Goal: Communication & Community: Answer question/provide support

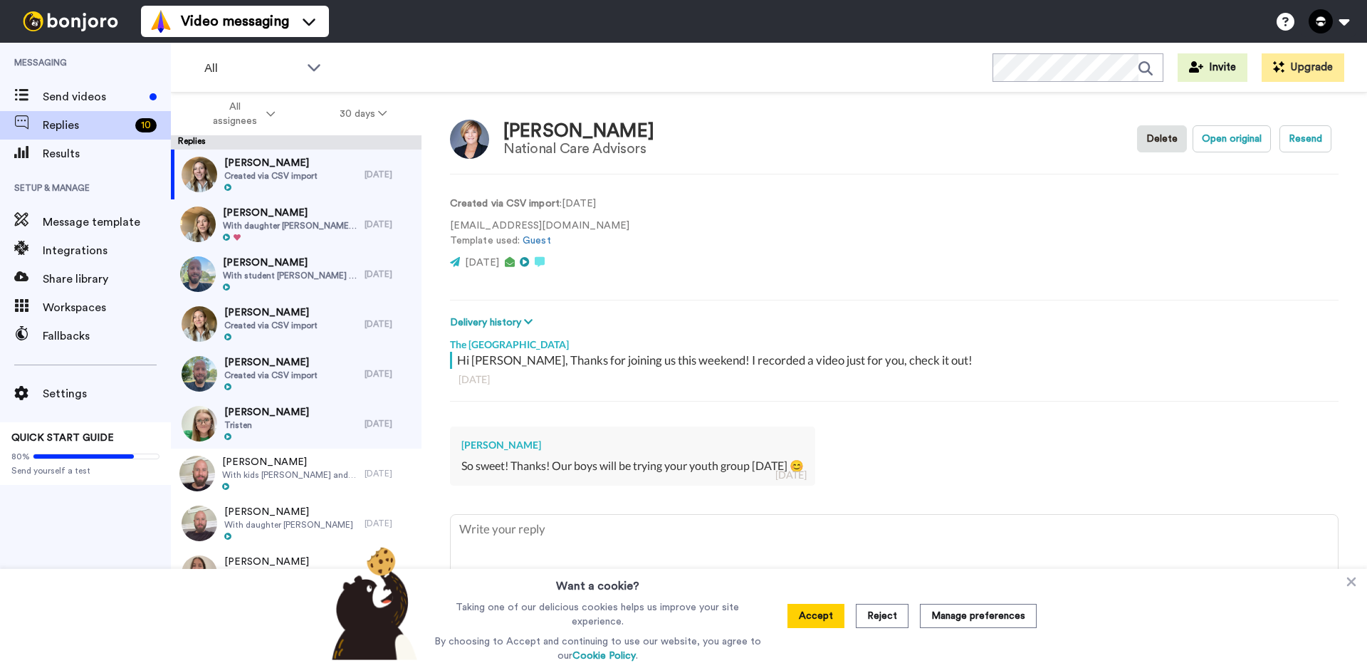
scroll to position [6, 0]
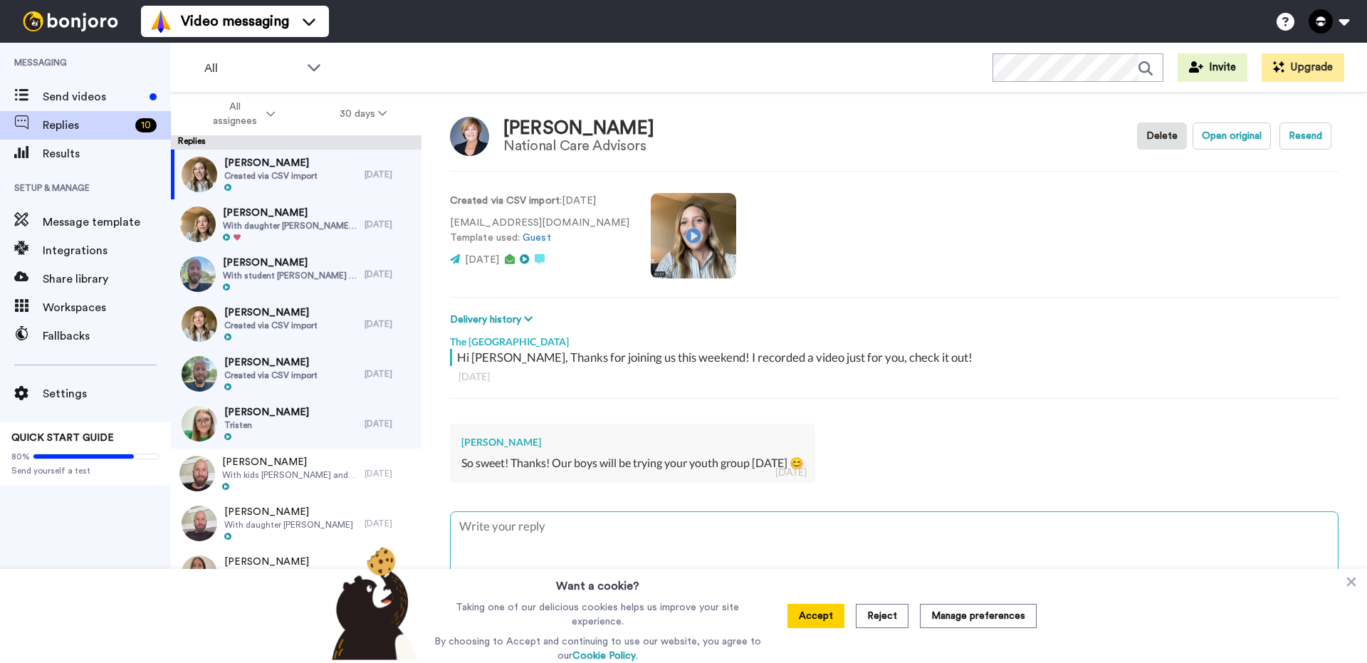
click at [578, 539] on textarea at bounding box center [894, 557] width 887 height 91
click at [1349, 586] on icon at bounding box center [1351, 581] width 14 height 14
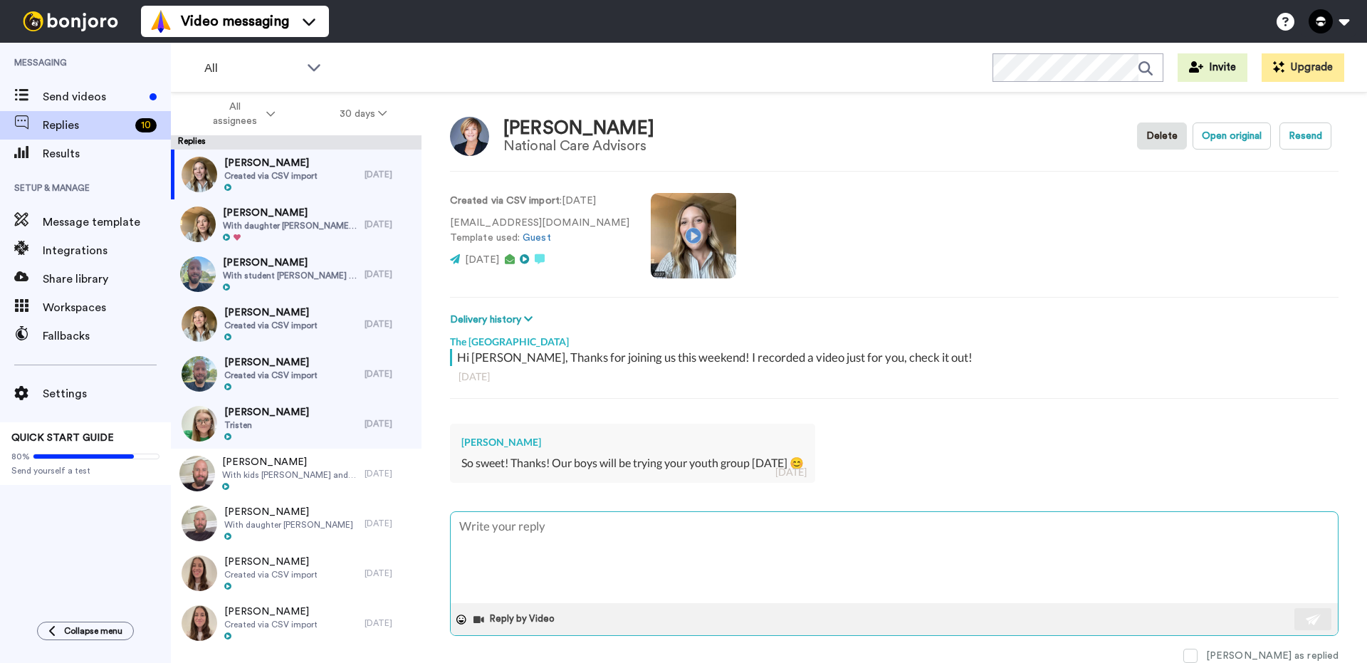
click at [659, 559] on textarea at bounding box center [894, 557] width 887 height 91
type textarea "x"
type textarea "G"
type textarea "x"
type textarea "Gr"
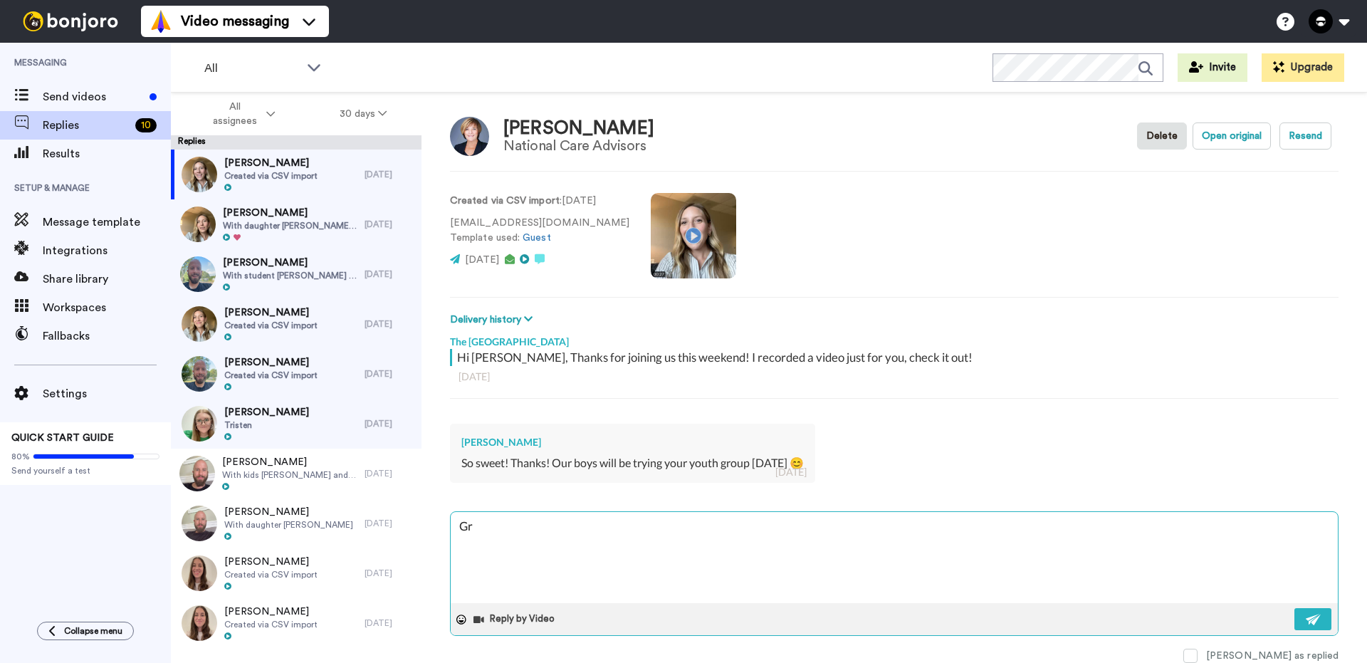
type textarea "x"
type textarea "Gre"
type textarea "x"
type textarea "Great"
type textarea "x"
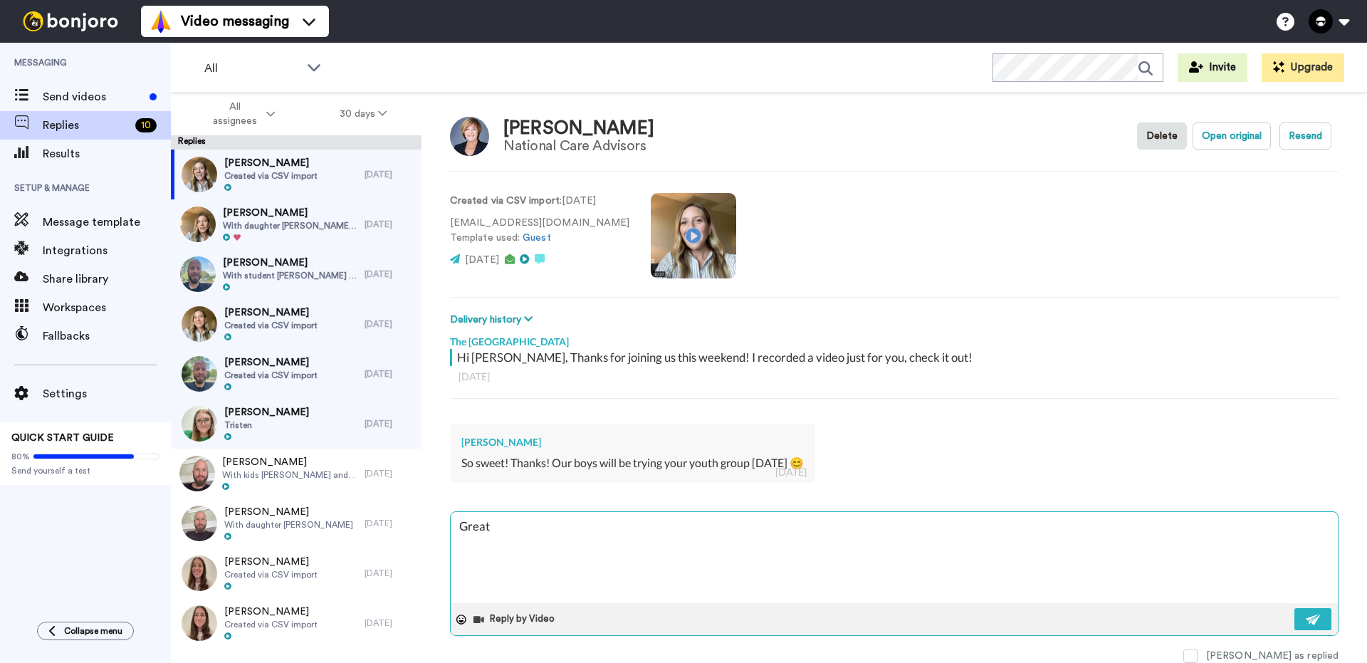
type textarea "Great!"
type textarea "x"
type textarea "Great!"
type textarea "x"
type textarea "Great!"
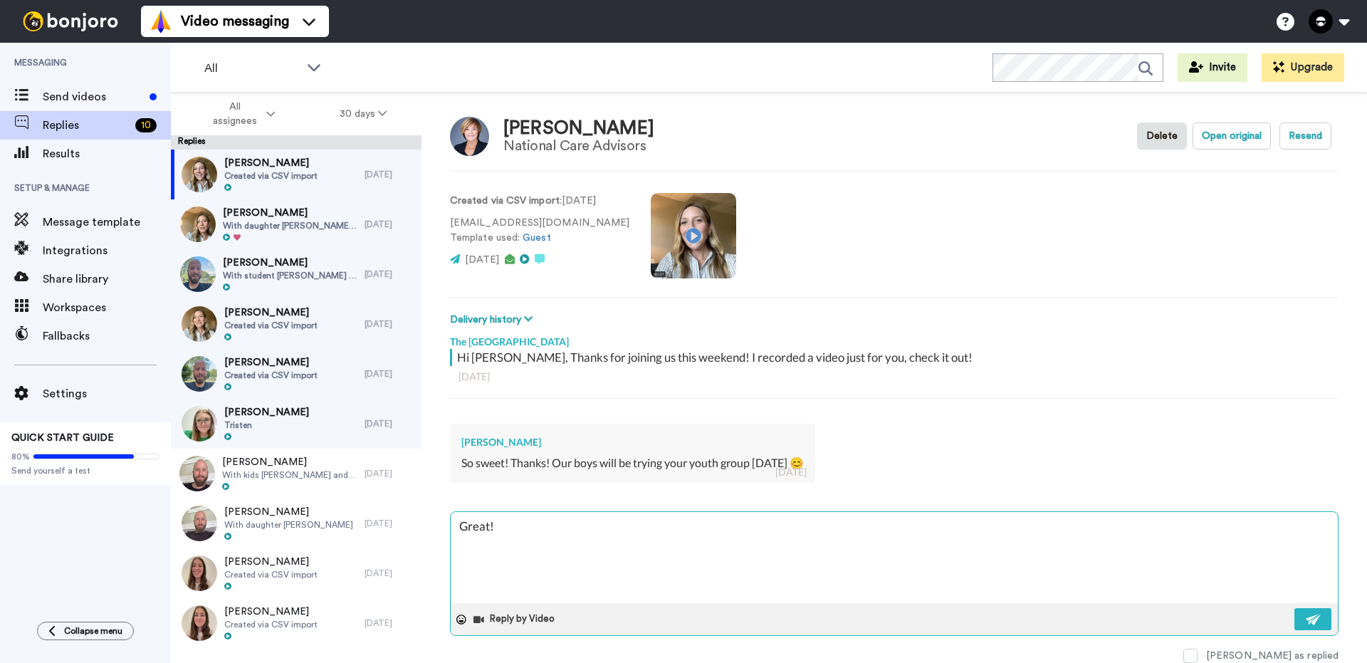
type textarea "x"
type textarea "Great"
type textarea "x"
type textarea "Grea"
type textarea "x"
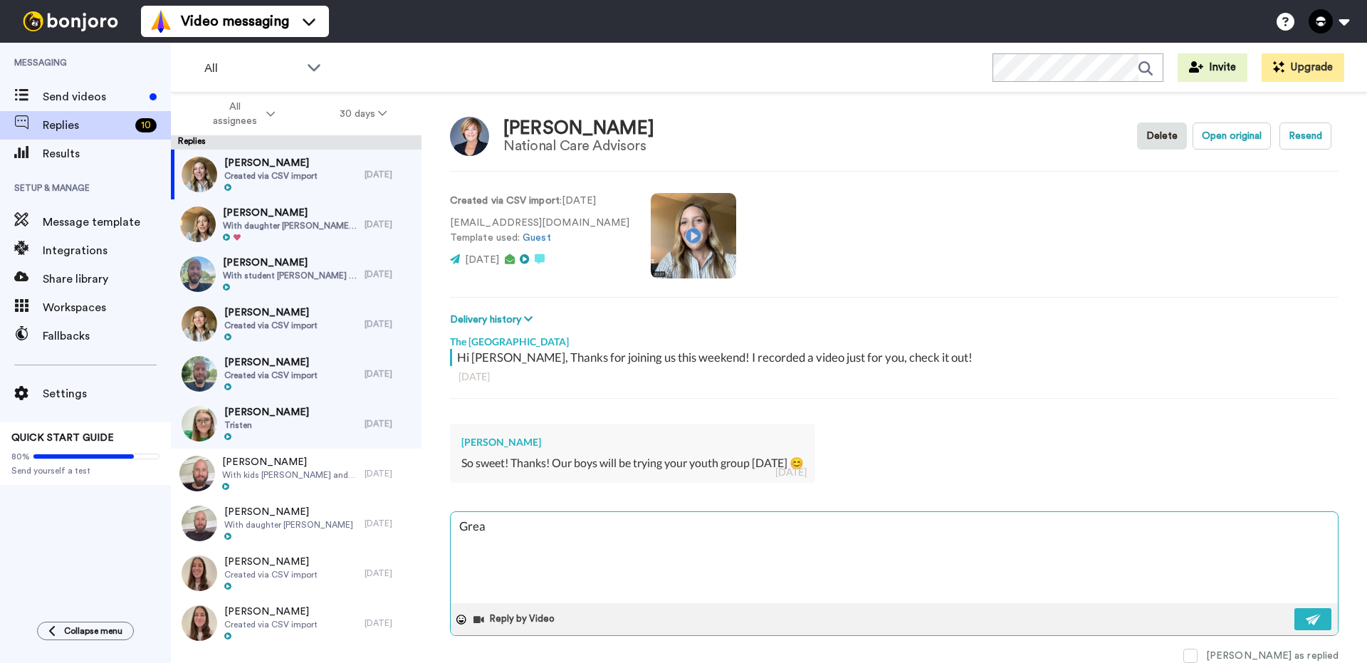
type textarea "Gre"
type textarea "x"
type textarea "Gr"
type textarea "x"
type textarea "G"
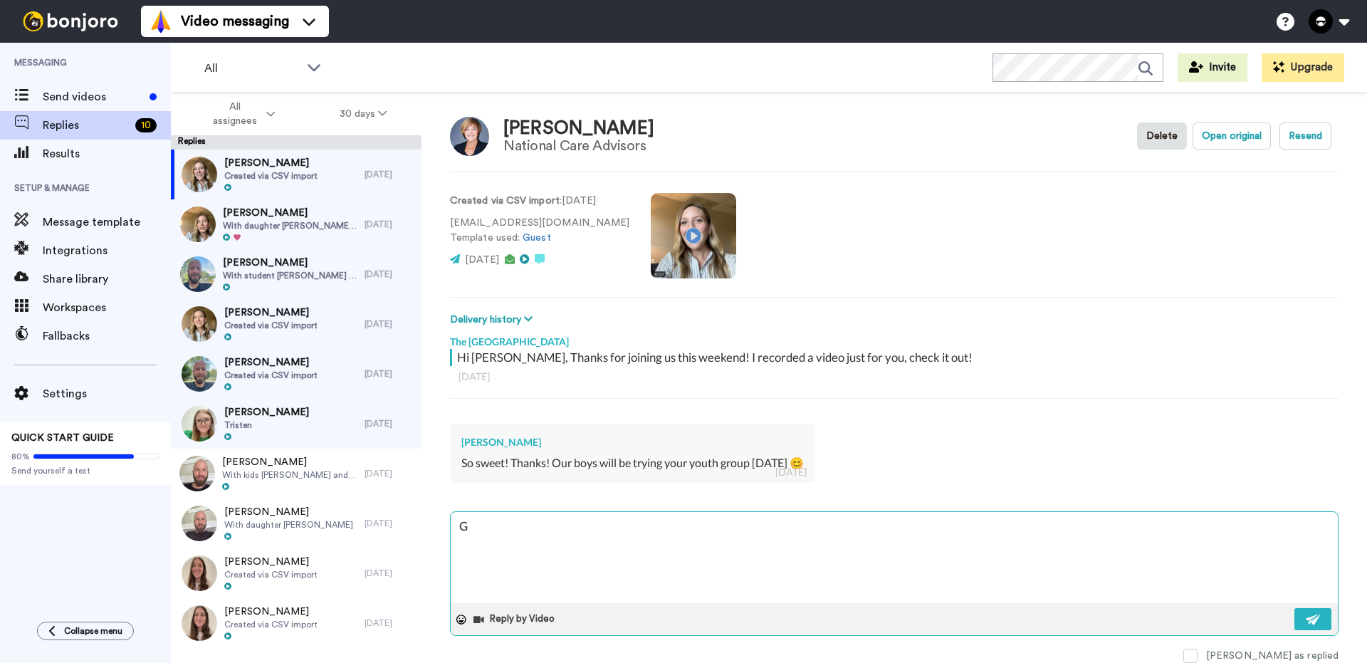
type textarea "x"
type textarea "I"
type textarea "x"
type textarea "I"
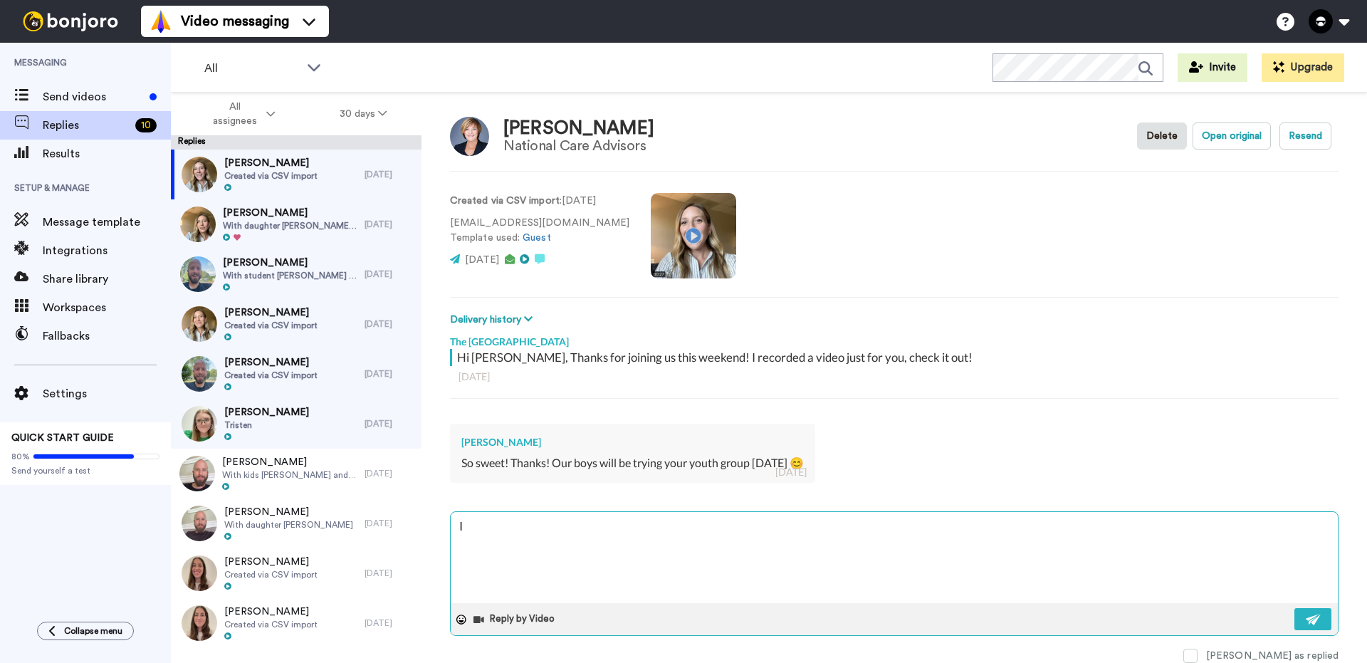
type textarea "x"
type textarea "I h"
type textarea "x"
type textarea "I ho"
type textarea "x"
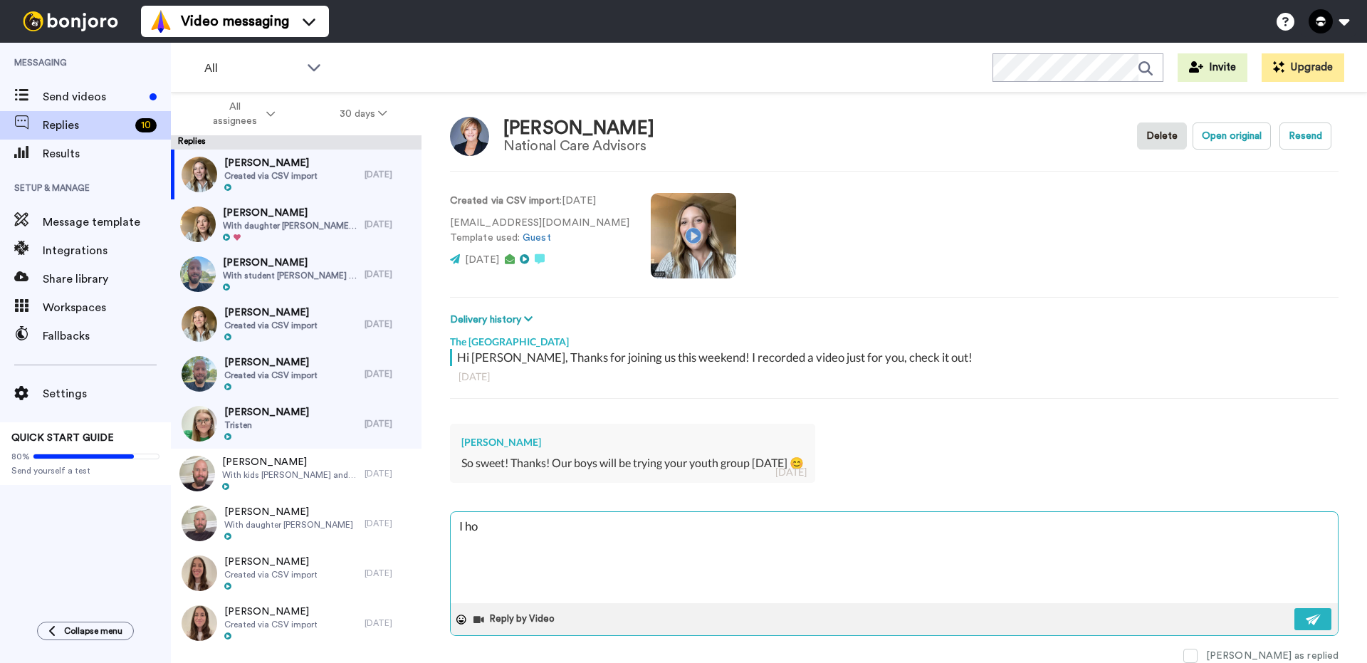
type textarea "I hop"
type textarea "x"
type textarea "I hope"
type textarea "x"
type textarea "I hope t"
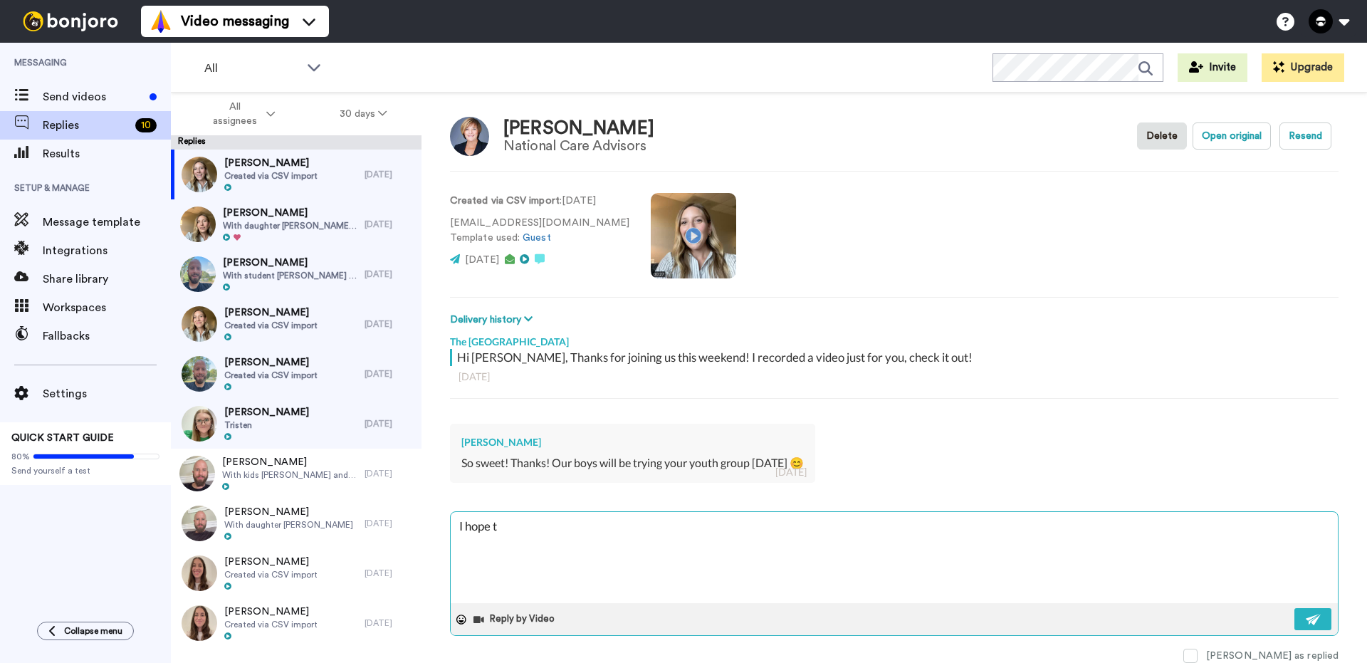
type textarea "x"
type textarea "I hope th"
type textarea "x"
type textarea "I hope the"
type textarea "x"
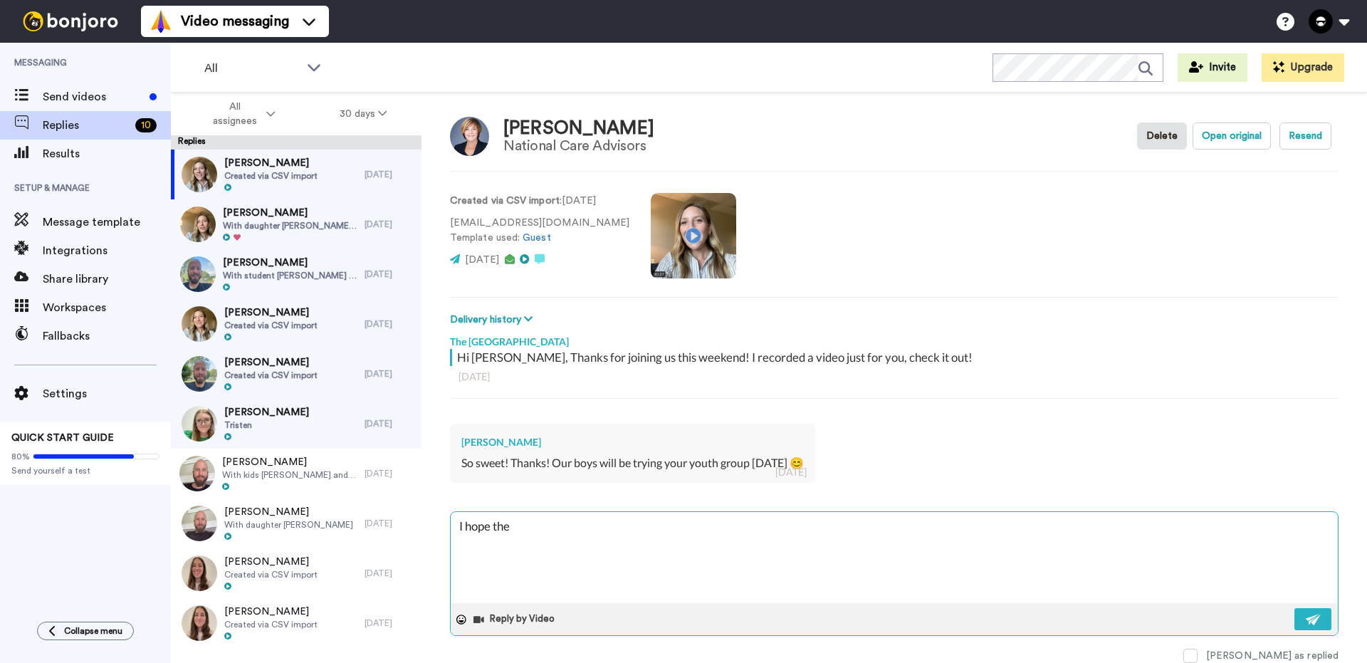
type textarea "I hope they"
type textarea "x"
type textarea "I hope they"
type textarea "x"
type textarea "I hope they h"
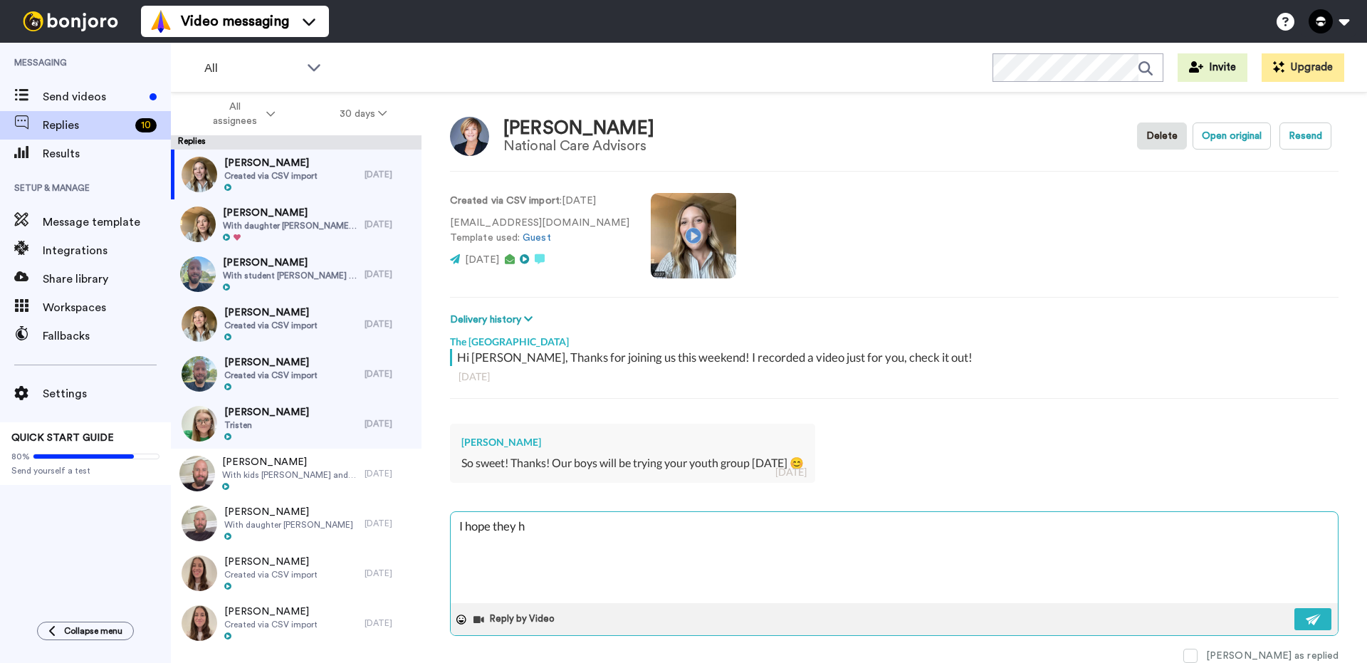
type textarea "x"
type textarea "I hope they ha"
type textarea "x"
type textarea "I hope they hav"
type textarea "x"
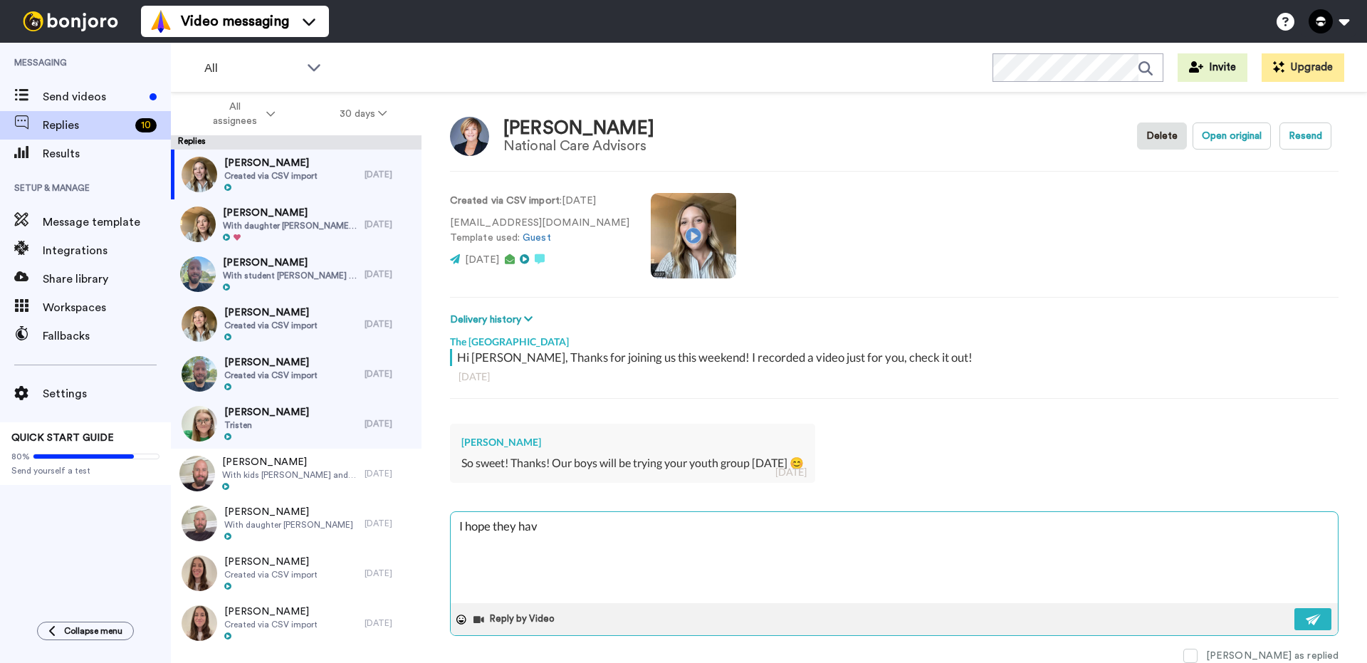
type textarea "I hope they have"
type textarea "x"
type textarea "I hope they have"
type textarea "x"
type textarea "I hope they have a"
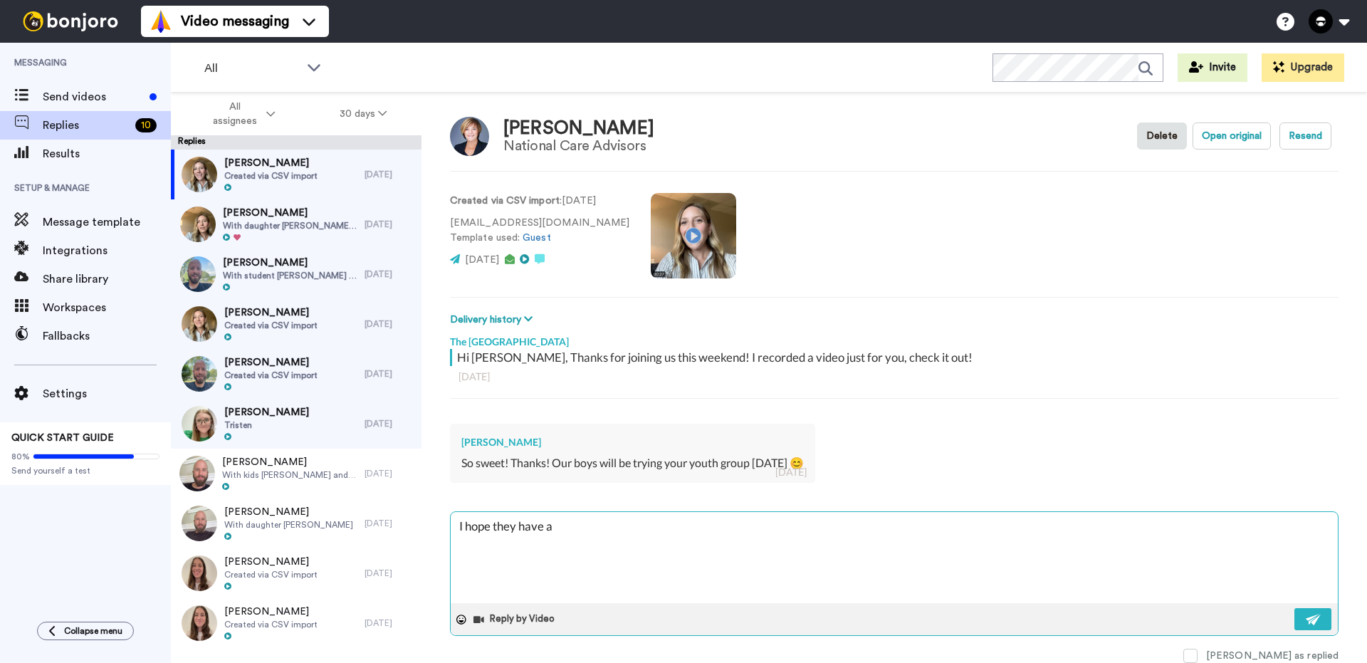
type textarea "x"
type textarea "I hope they have a g"
type textarea "x"
type textarea "I hope they have a gr"
type textarea "x"
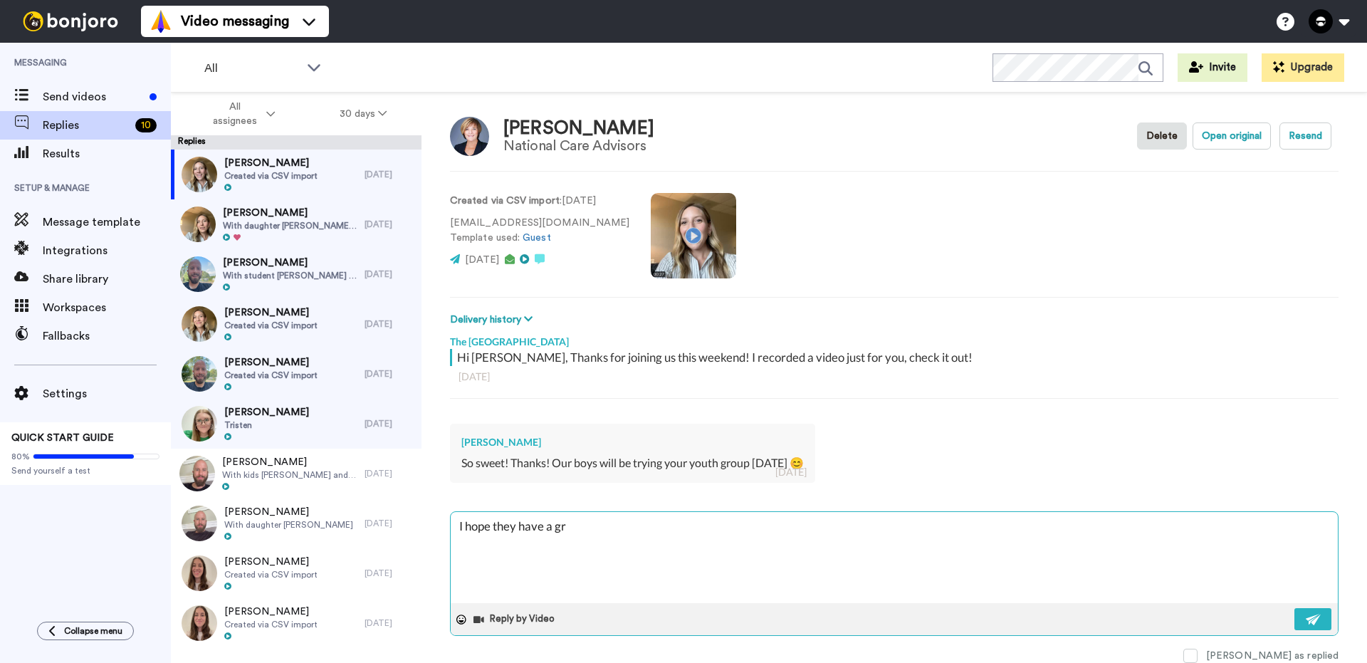
type textarea "I hope they have a gre"
type textarea "x"
type textarea "I hope they have a grea"
type textarea "x"
type textarea "I hope they have a great"
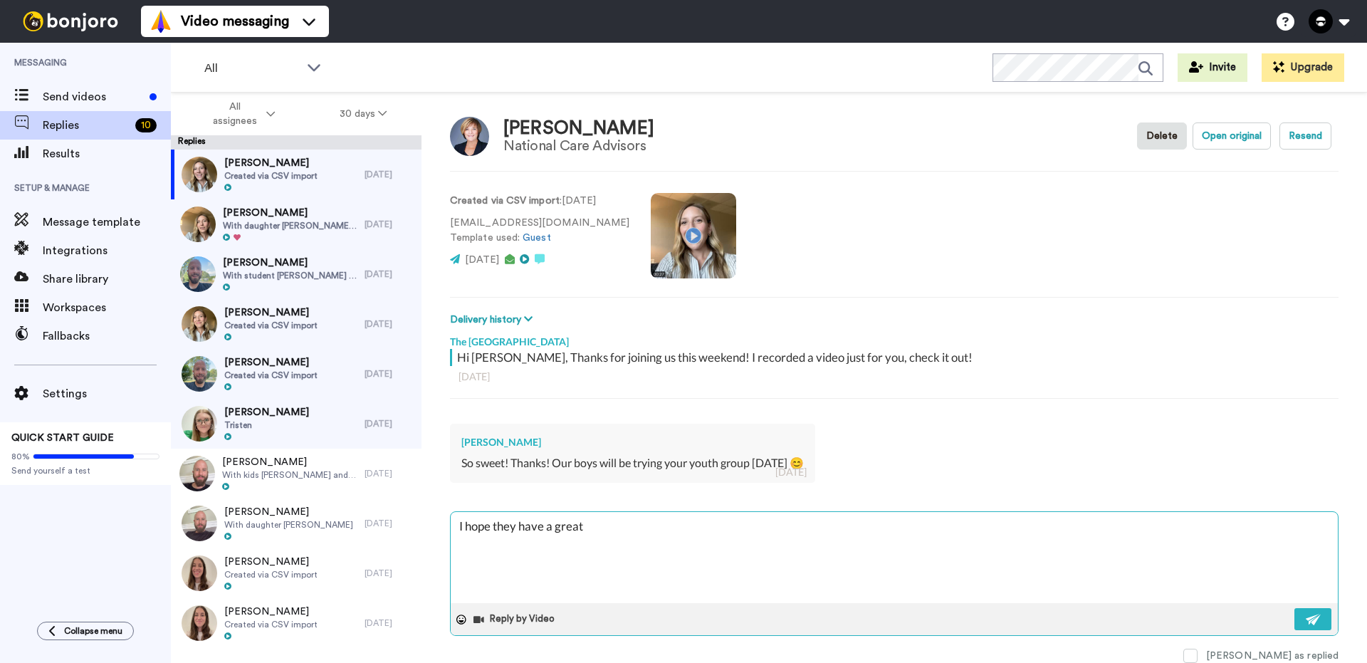
type textarea "x"
type textarea "I hope they have a great t"
type textarea "x"
type textarea "I hope they have a great ti"
type textarea "x"
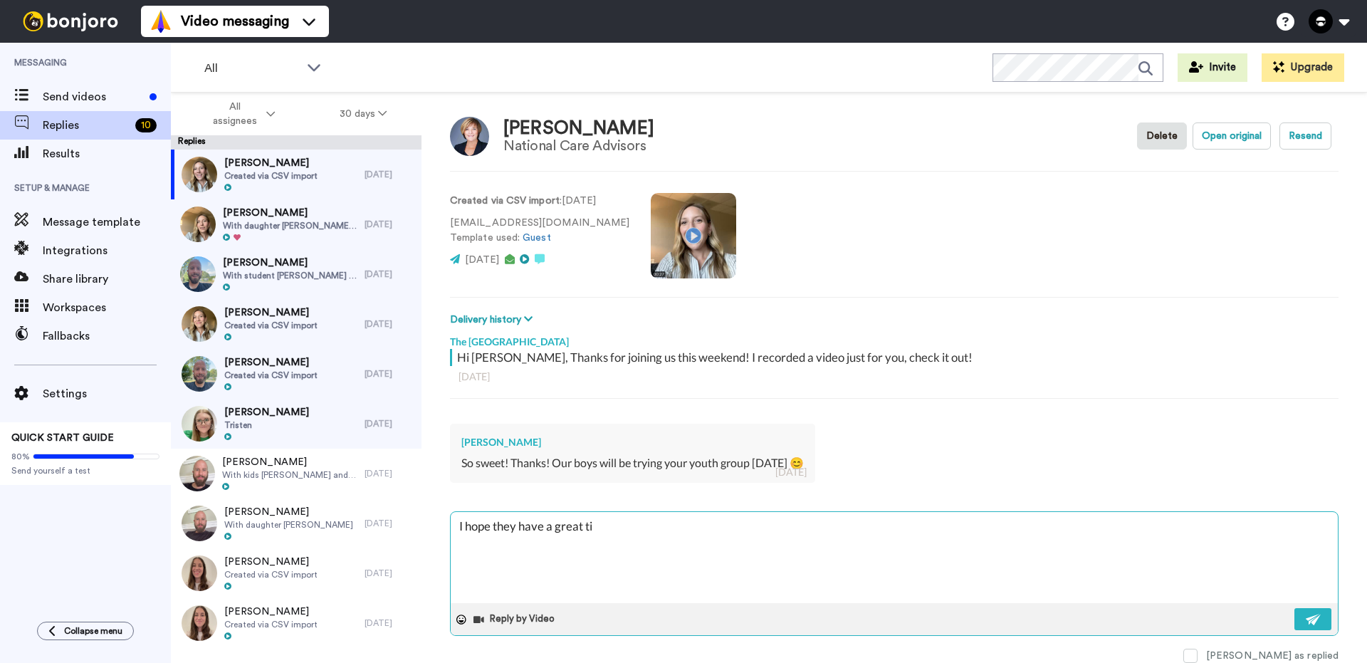
type textarea "I hope they have a great tim"
type textarea "x"
type textarea "I hope they have a great time"
type textarea "x"
type textarea "I hope they have a great time!"
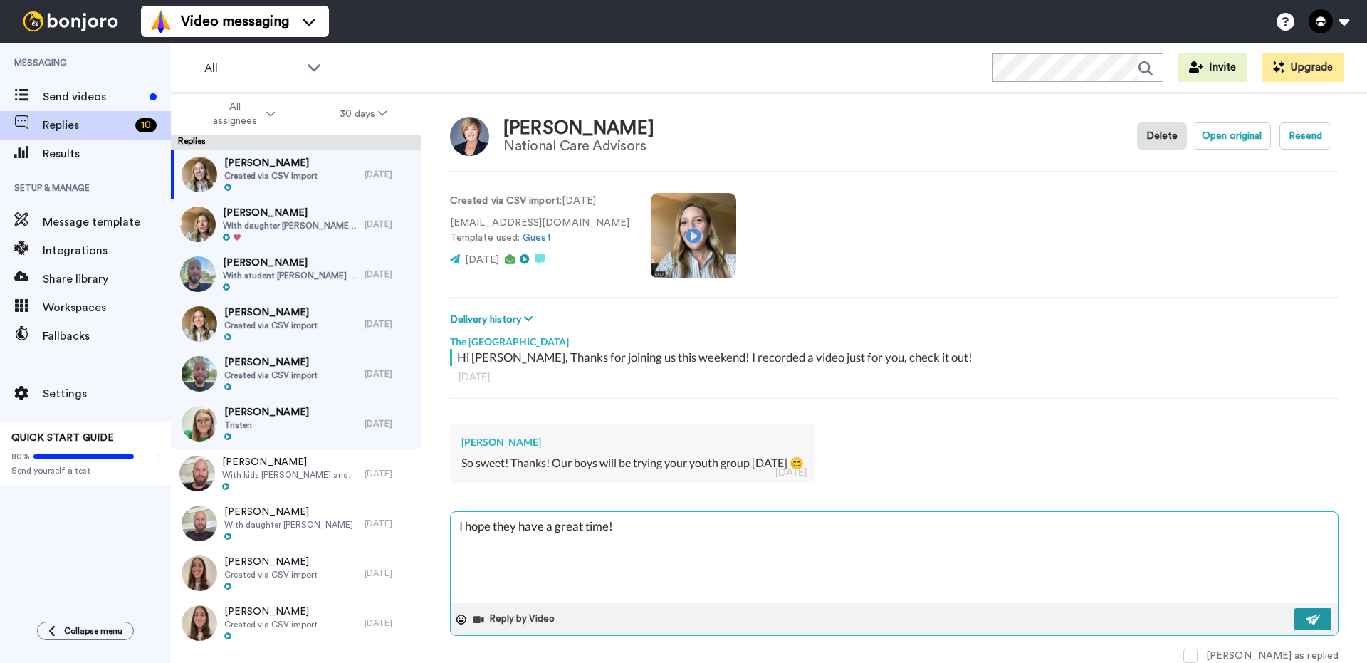
click at [1316, 616] on button at bounding box center [1312, 619] width 37 height 22
type textarea "x"
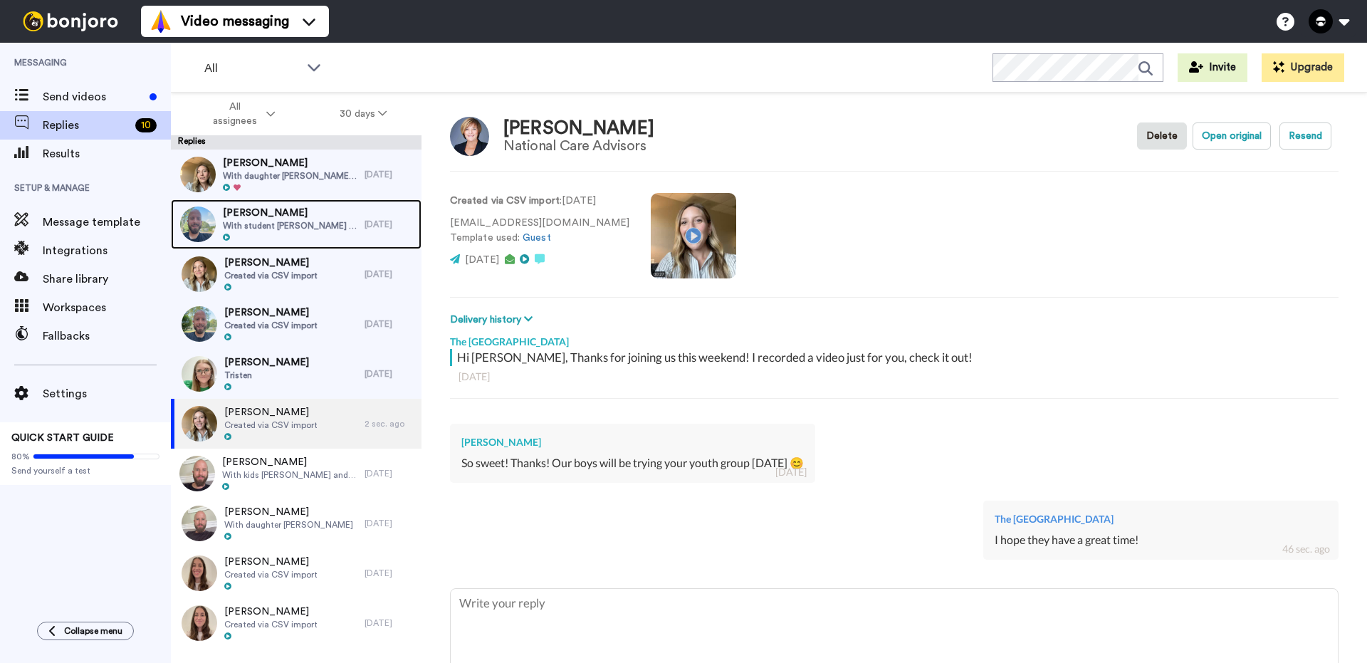
click at [278, 221] on span "With student [PERSON_NAME] and son [PERSON_NAME]" at bounding box center [290, 225] width 135 height 11
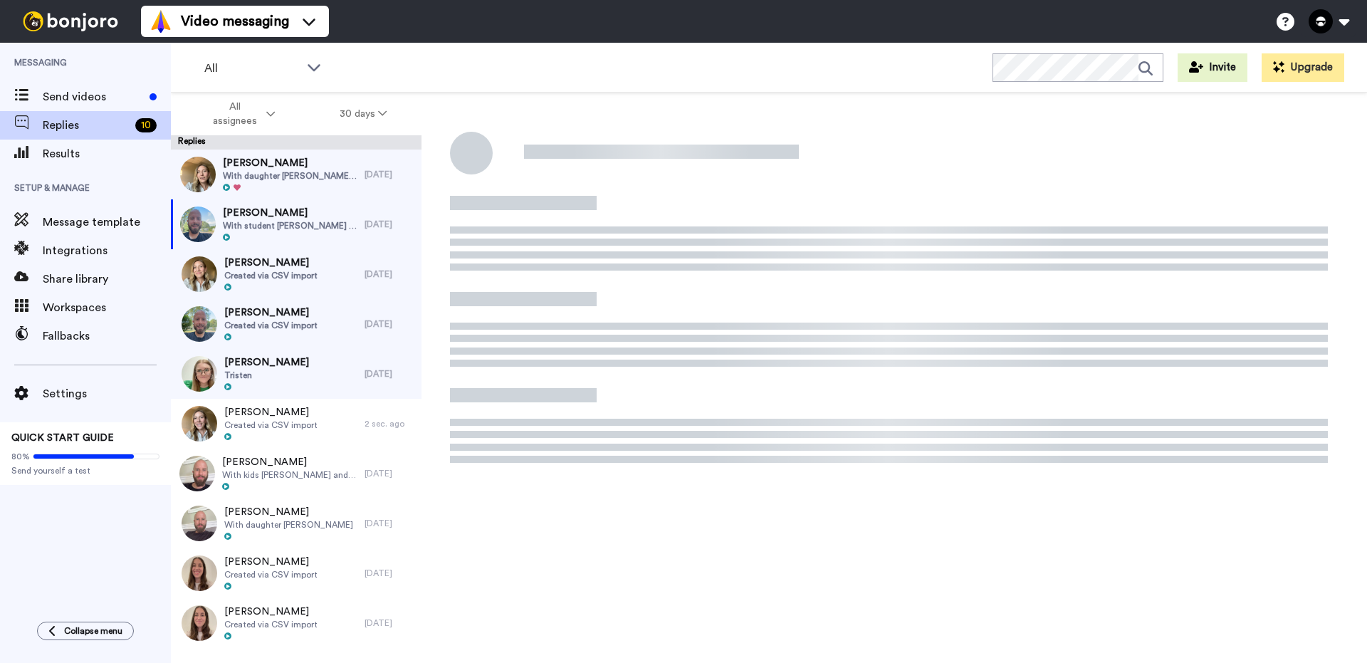
type textarea "x"
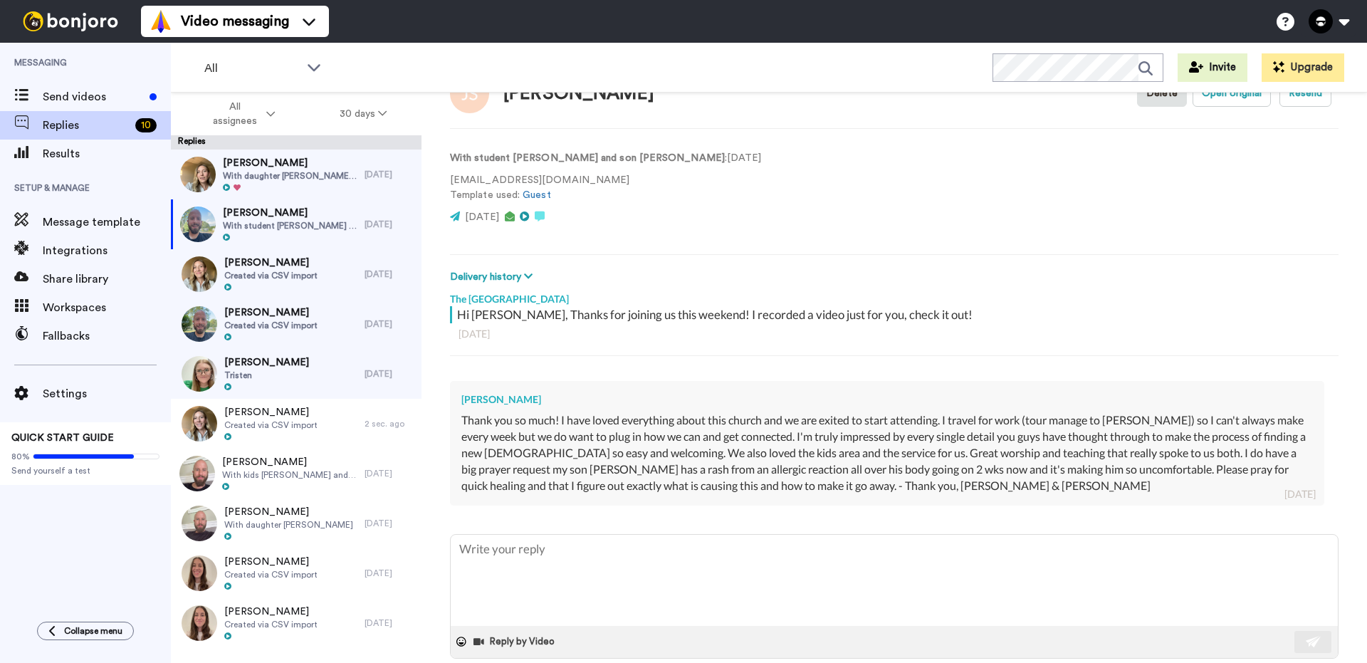
scroll to position [70, 0]
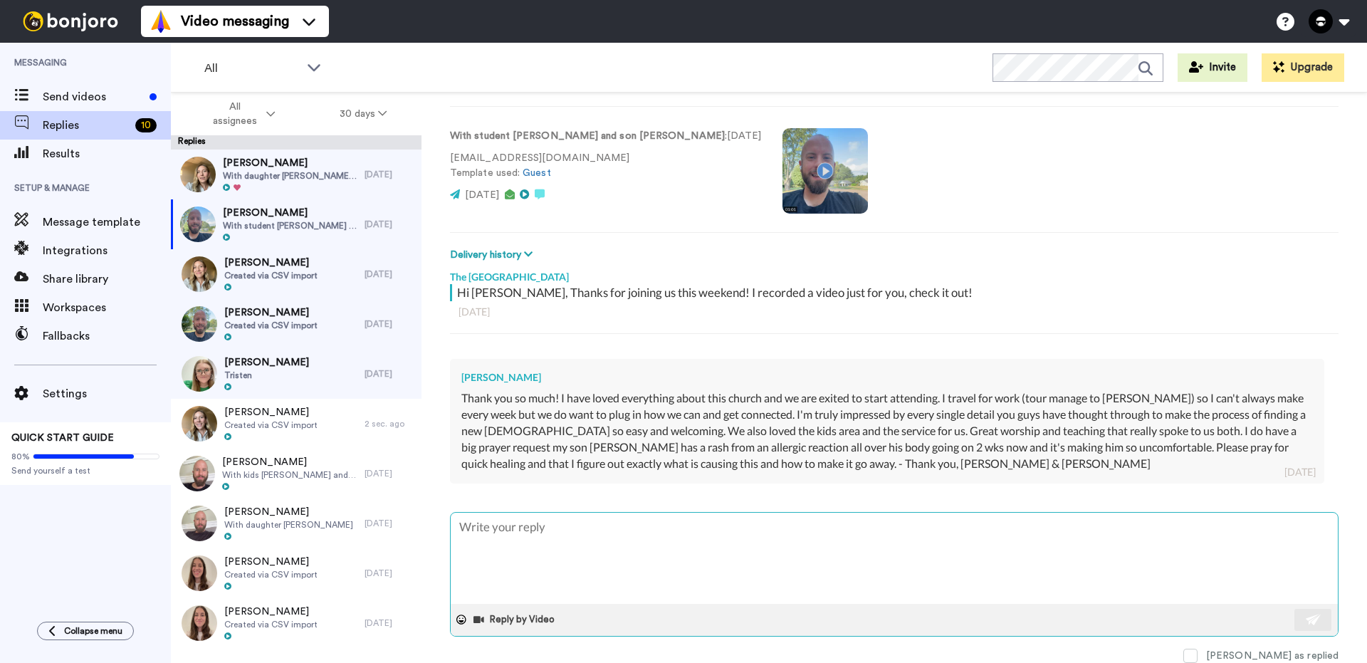
click at [633, 564] on textarea at bounding box center [894, 557] width 887 height 91
click at [632, 556] on textarea at bounding box center [894, 557] width 887 height 91
type textarea "T"
type textarea "x"
type textarea "Th"
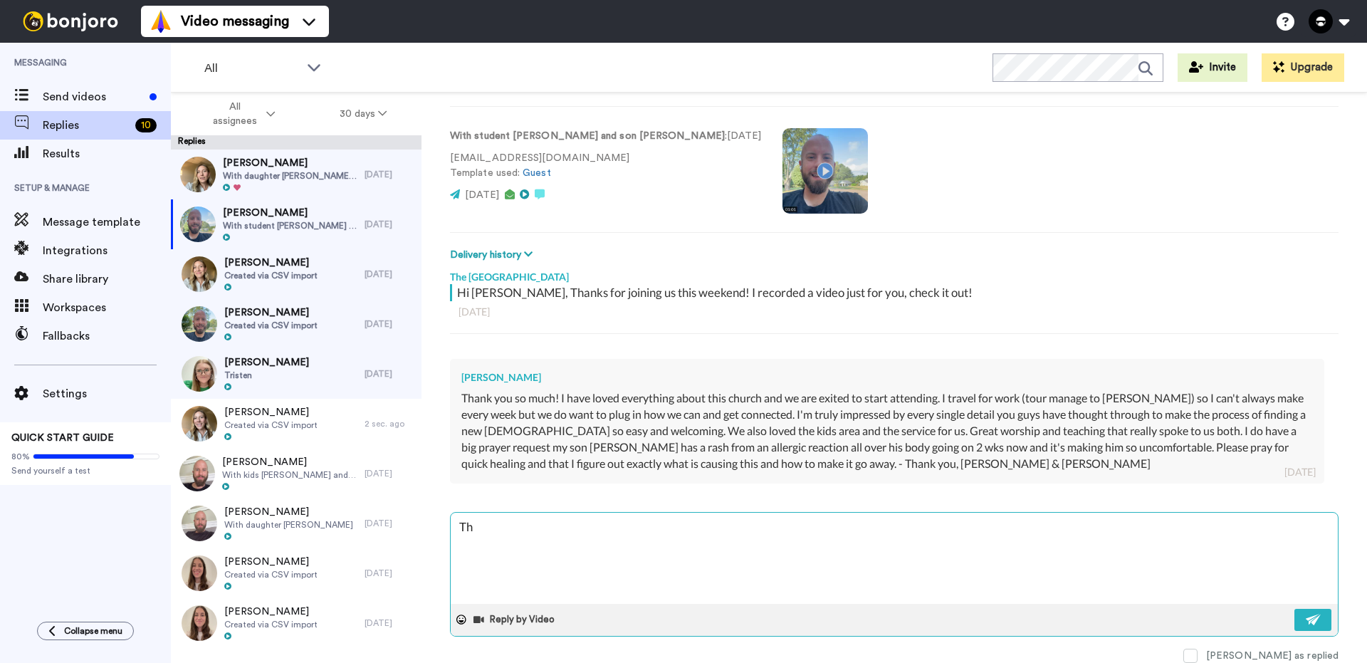
type textarea "x"
type textarea "Tha"
type textarea "x"
type textarea "That"
type textarea "x"
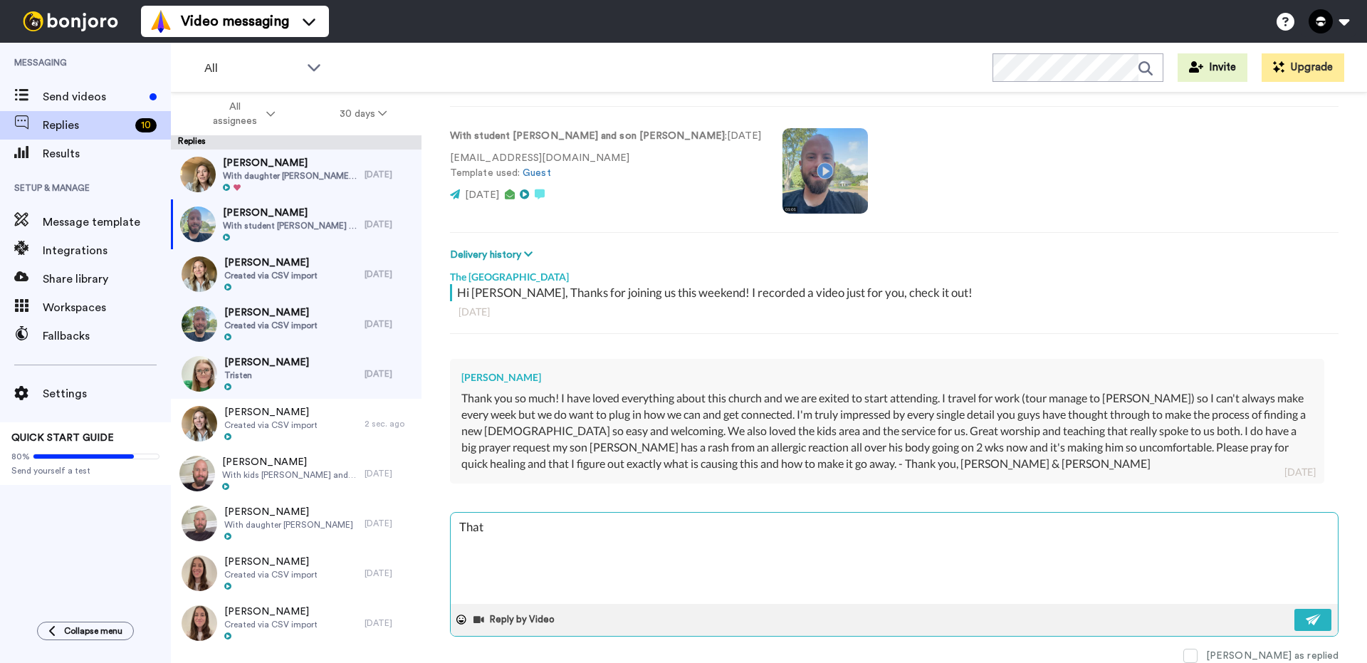
type textarea "That'"
type textarea "x"
type textarea "That's"
type textarea "x"
type textarea "That's"
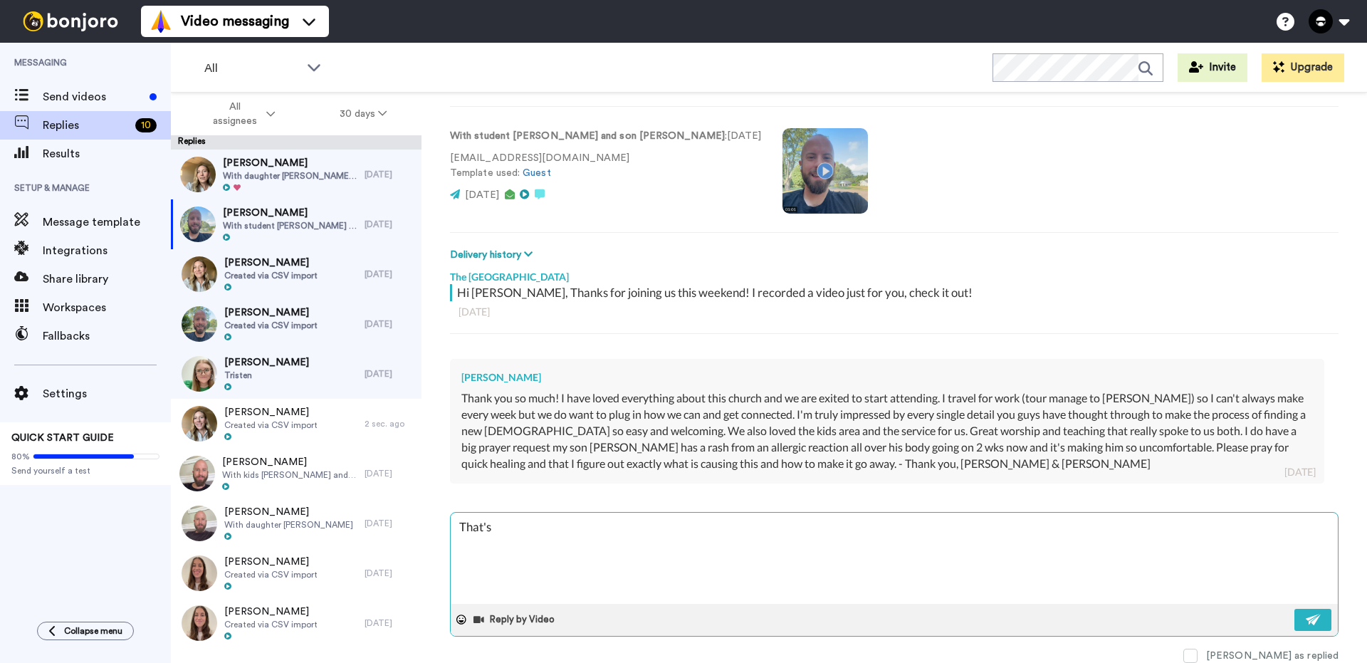
type textarea "x"
type textarea "That's g"
type textarea "x"
type textarea "That's gr"
type textarea "x"
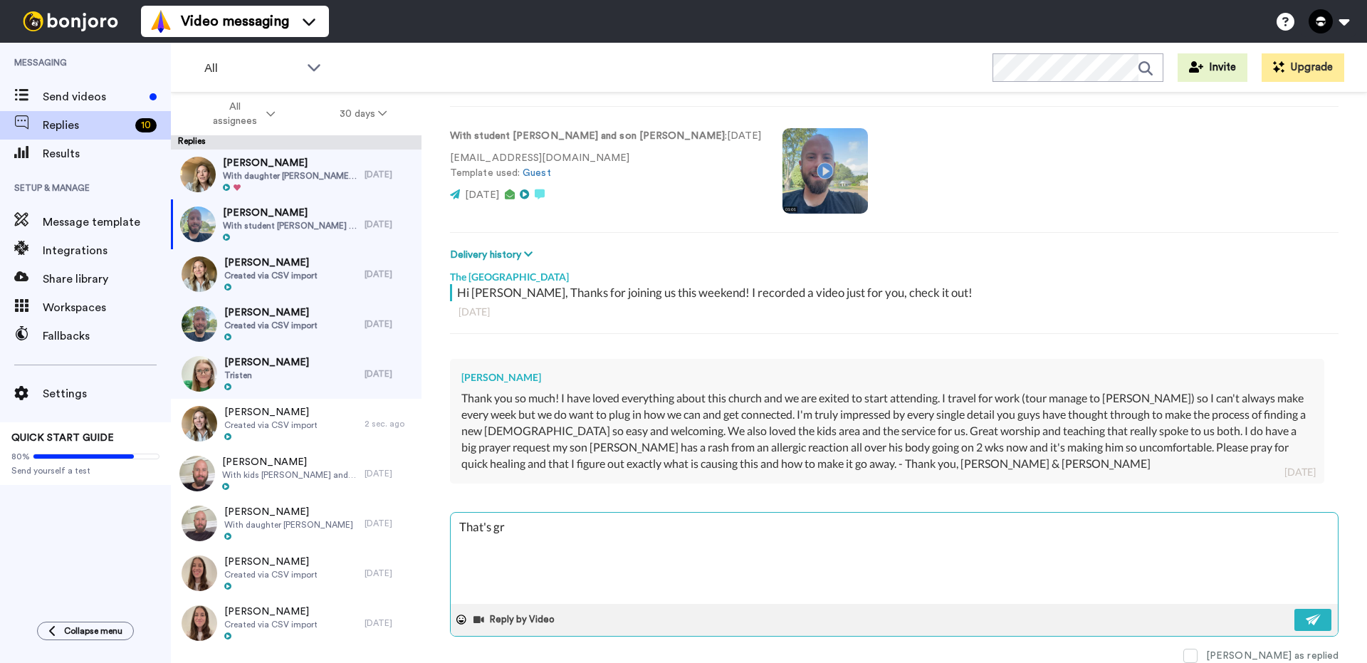
type textarea "That's gre"
type textarea "x"
type textarea "That's gr"
type textarea "x"
type textarea "That's g"
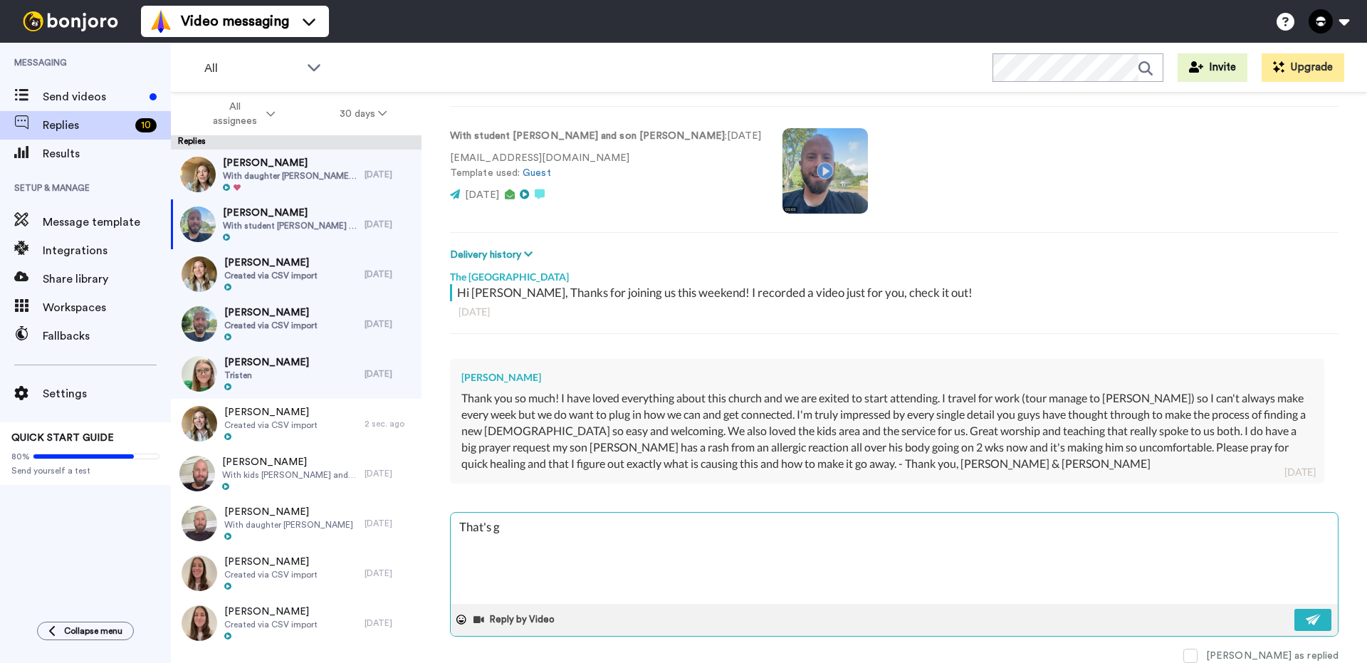
type textarea "x"
type textarea "That's"
type textarea "x"
type textarea "That's"
type textarea "x"
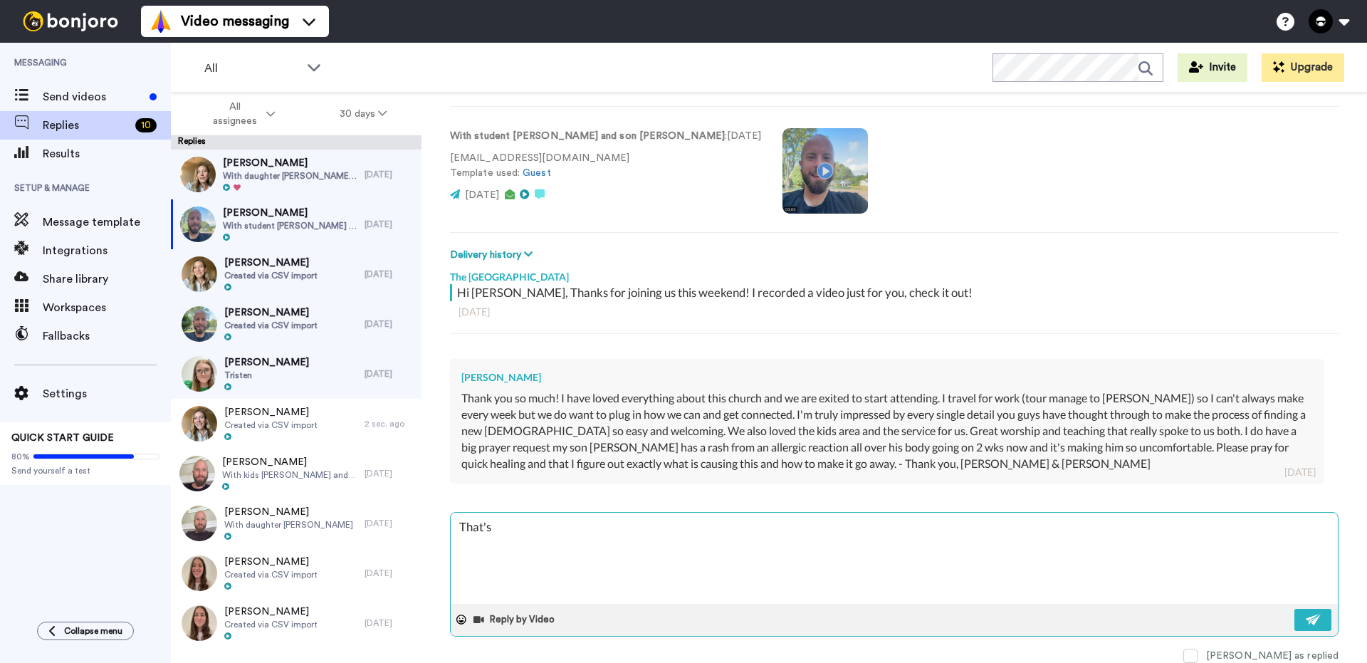
type textarea "That'"
type textarea "x"
type textarea "That's"
type textarea "x"
type textarea "That's"
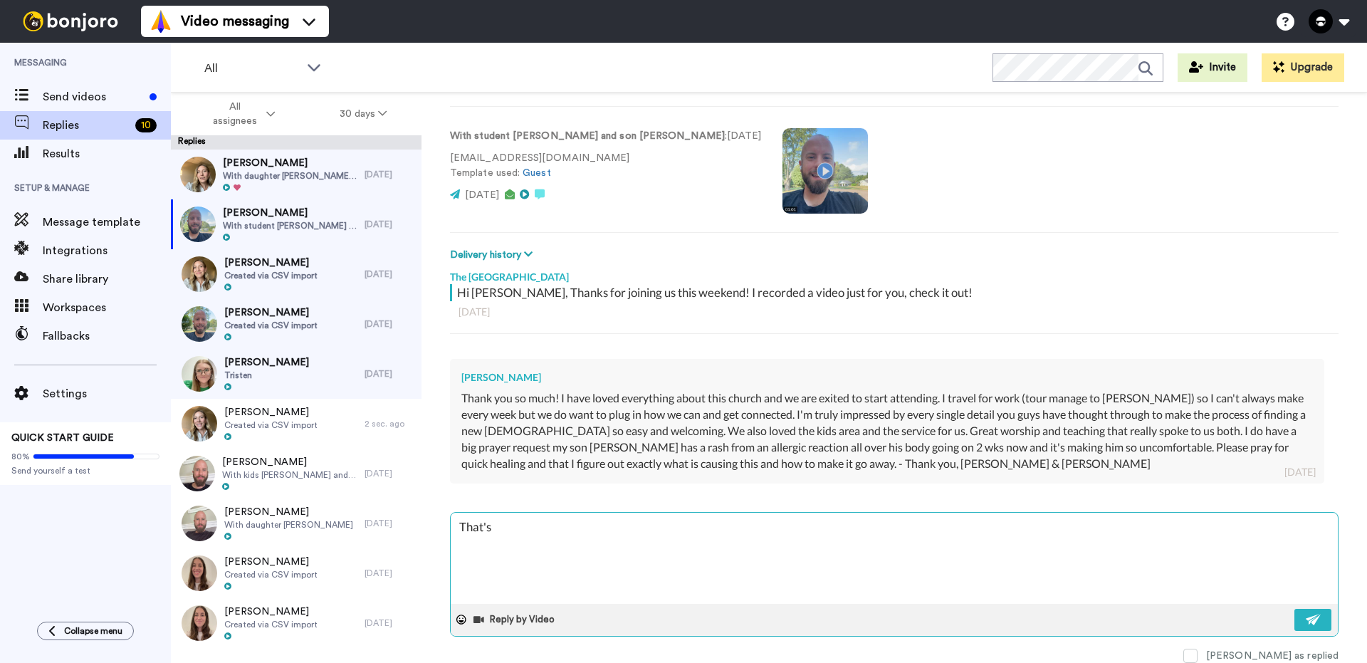
type textarea "x"
type textarea "That's s"
type textarea "x"
type textarea "That's so"
type textarea "x"
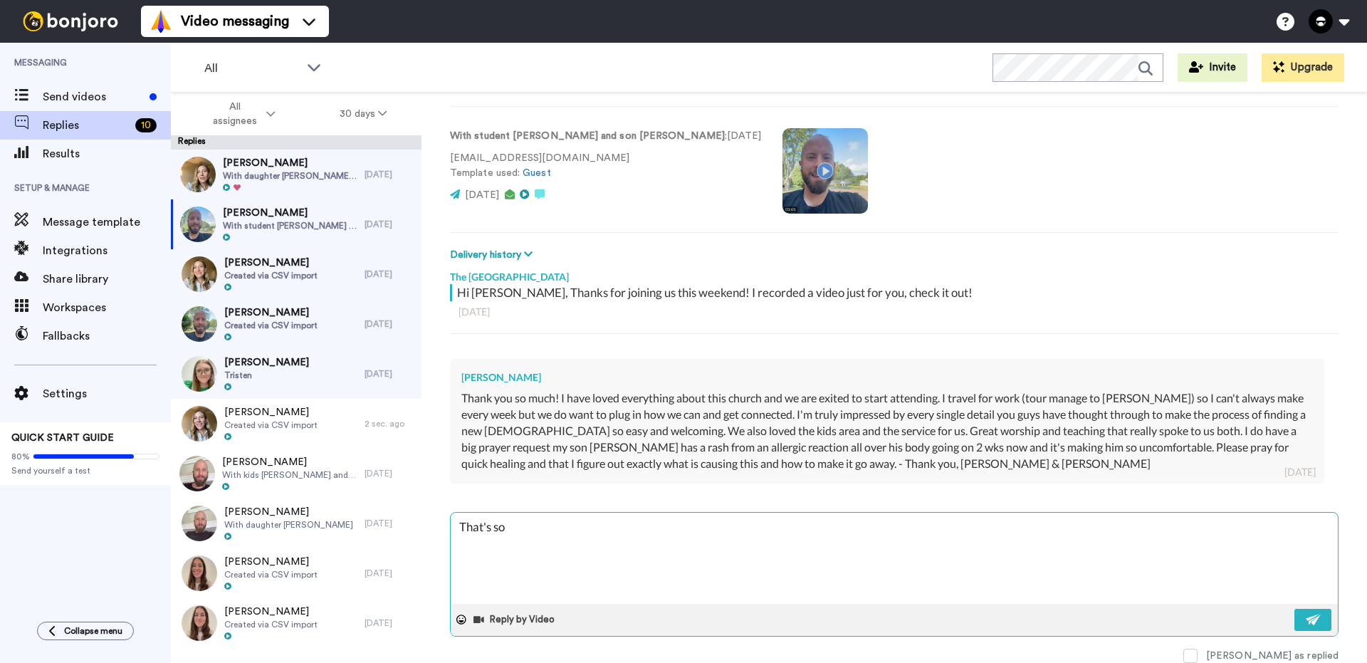
type textarea "That's so a"
type textarea "x"
type textarea "That's so ae"
type textarea "x"
type textarea "That's so a"
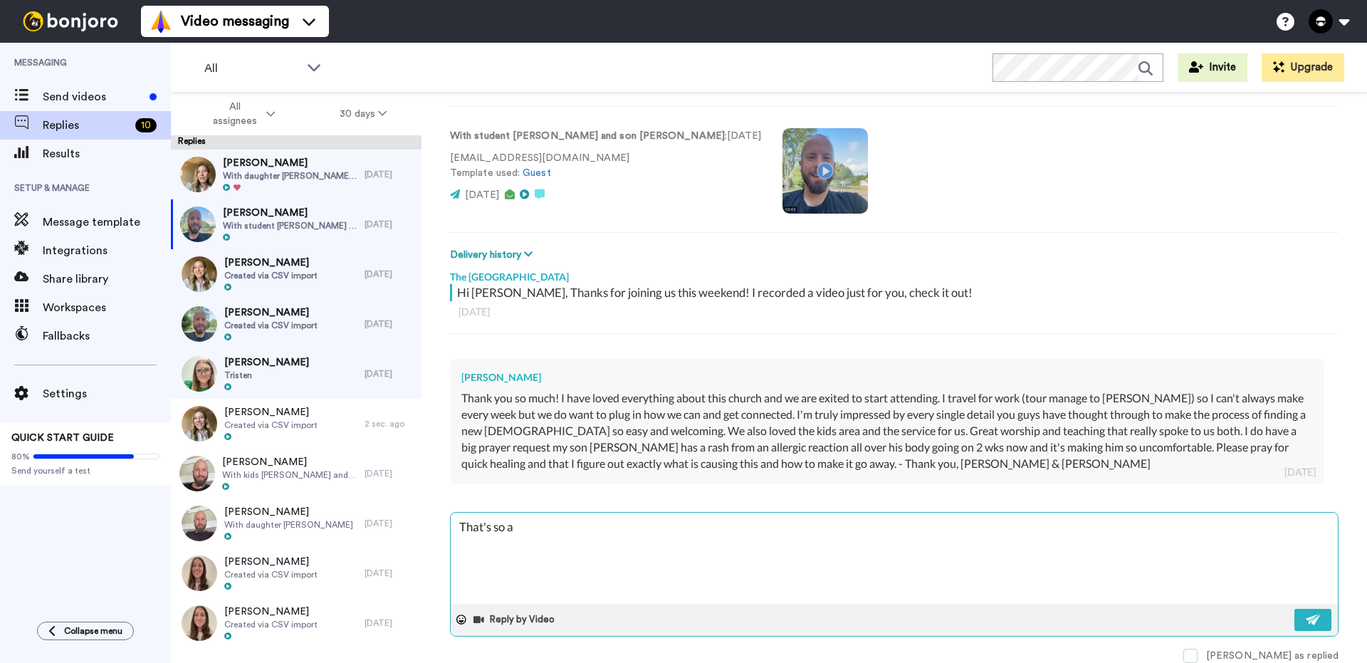
type textarea "x"
type textarea "That's so"
type textarea "x"
type textarea "That's so e"
type textarea "x"
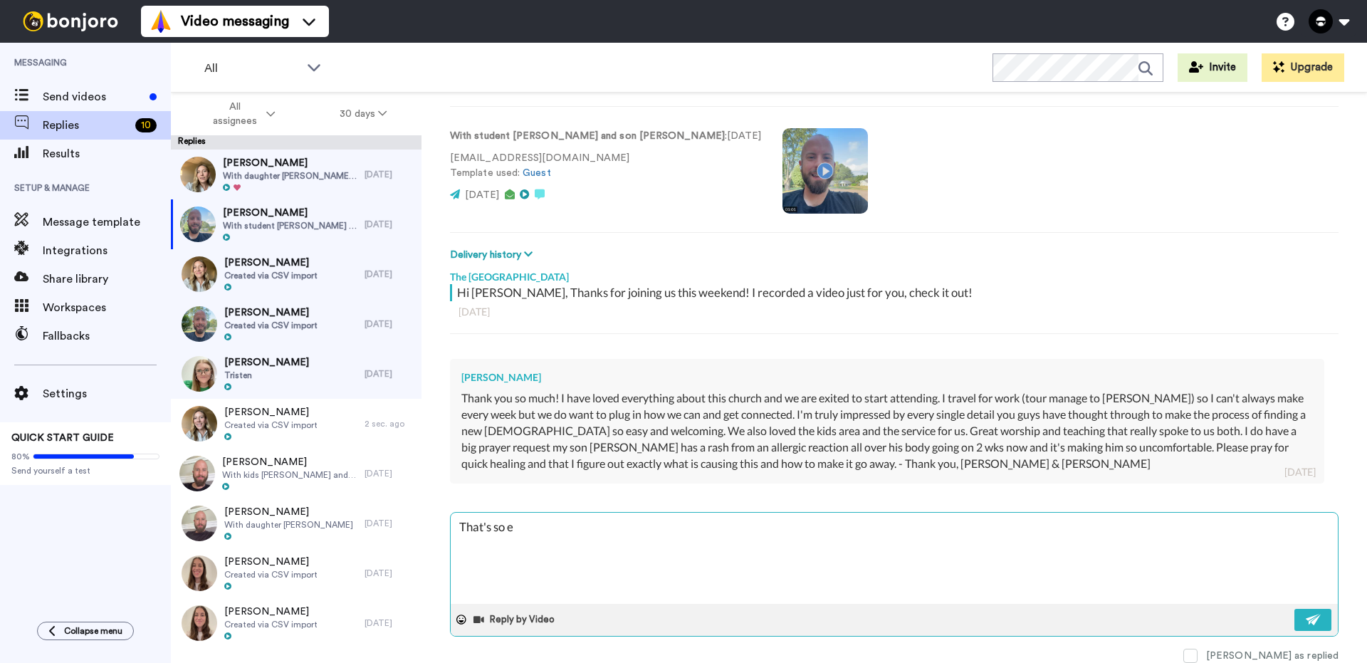
type textarea "That's so en"
type textarea "x"
type textarea "That's so enc"
type textarea "x"
type textarea "That's so enco"
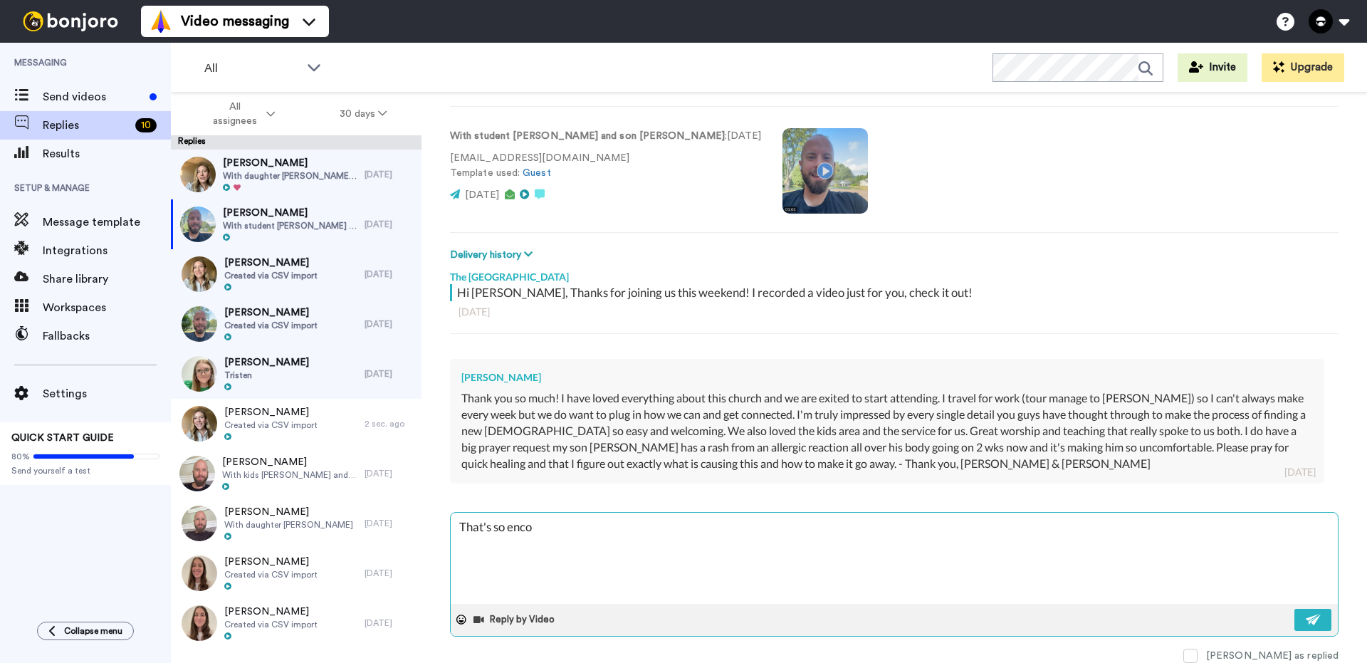
type textarea "x"
type textarea "That's so encou"
type textarea "x"
type textarea "That's so encour"
type textarea "x"
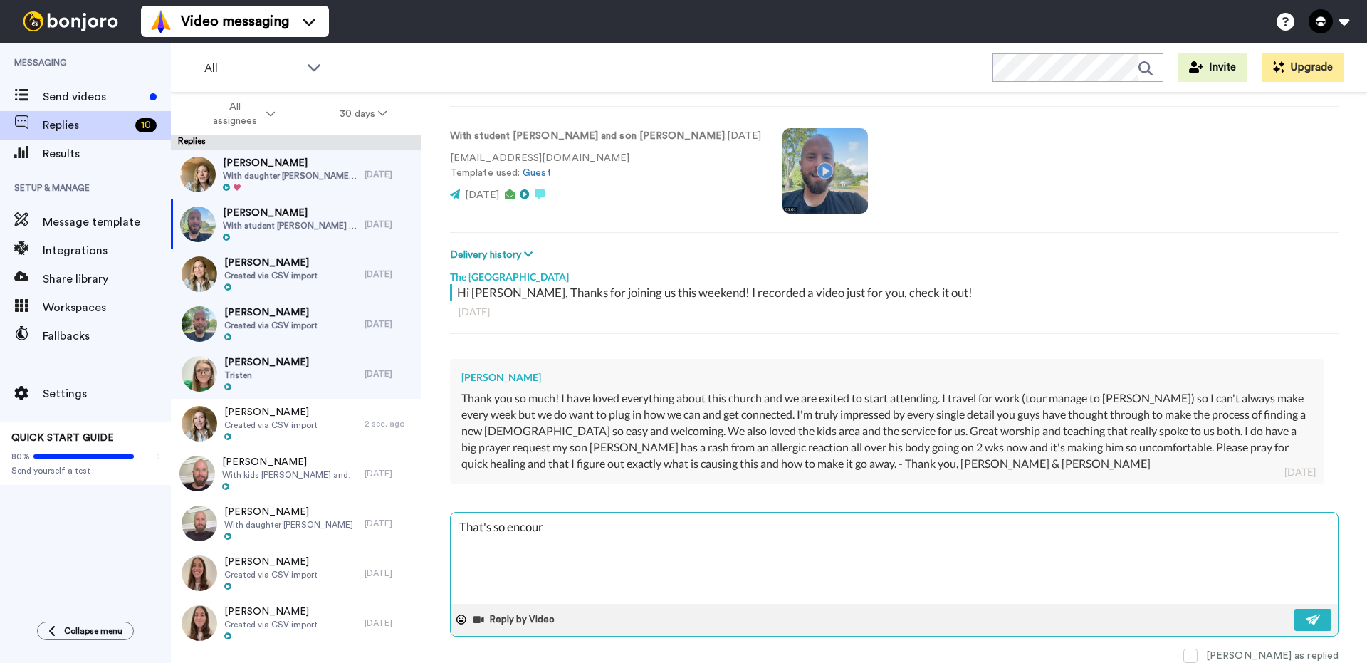
type textarea "That's so encoura"
type textarea "x"
type textarea "That's so encourag"
type textarea "x"
type textarea "That's so encouragi"
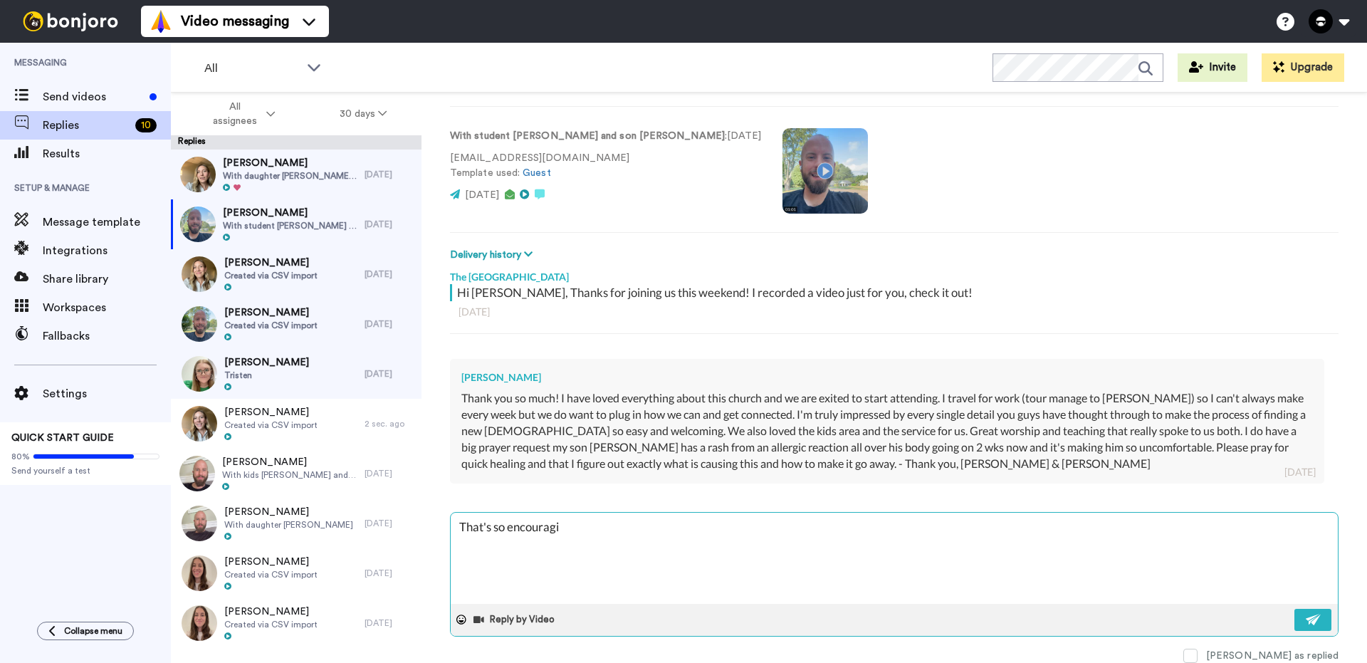
type textarea "x"
type textarea "That's so encouragin"
type textarea "x"
type textarea "That's so encouraging"
type textarea "x"
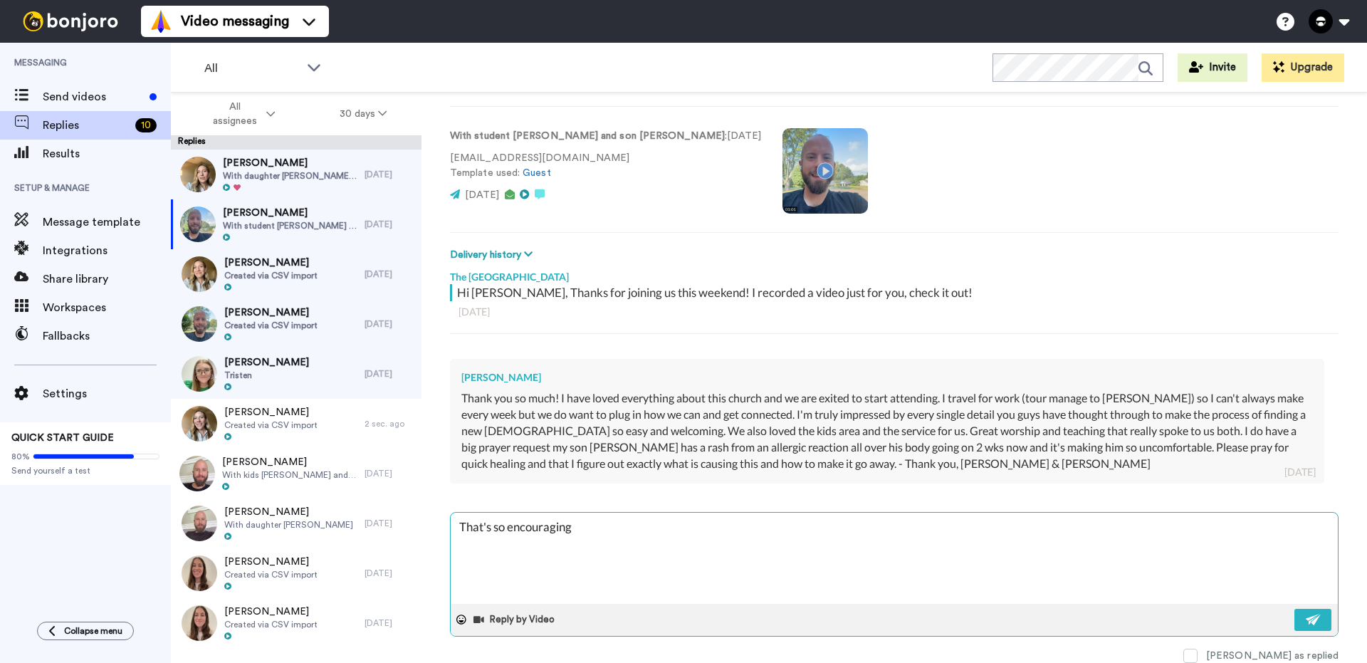
type textarea "That's so encouraging!"
type textarea "x"
type textarea "That's so encouraging!"
type textarea "x"
type textarea "That's so encouraging!"
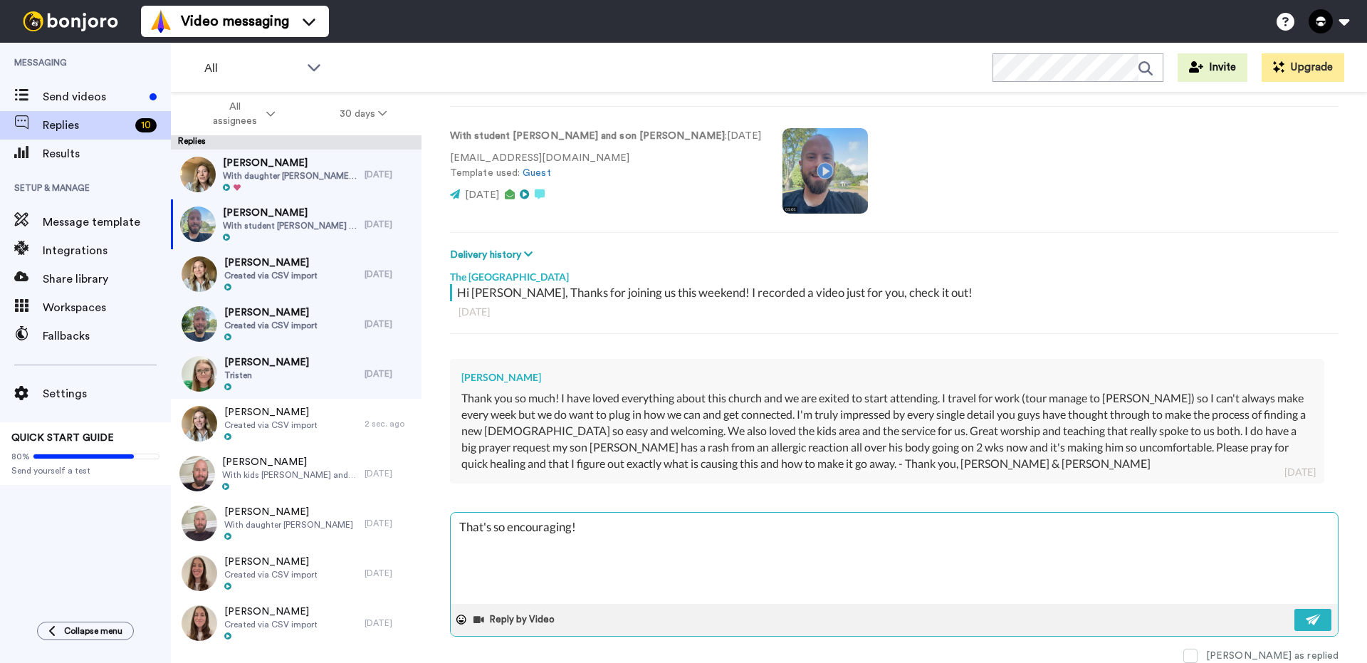
type textarea "x"
type textarea "That's so encouraging"
type textarea "x"
type textarea "That's so encouragin"
type textarea "x"
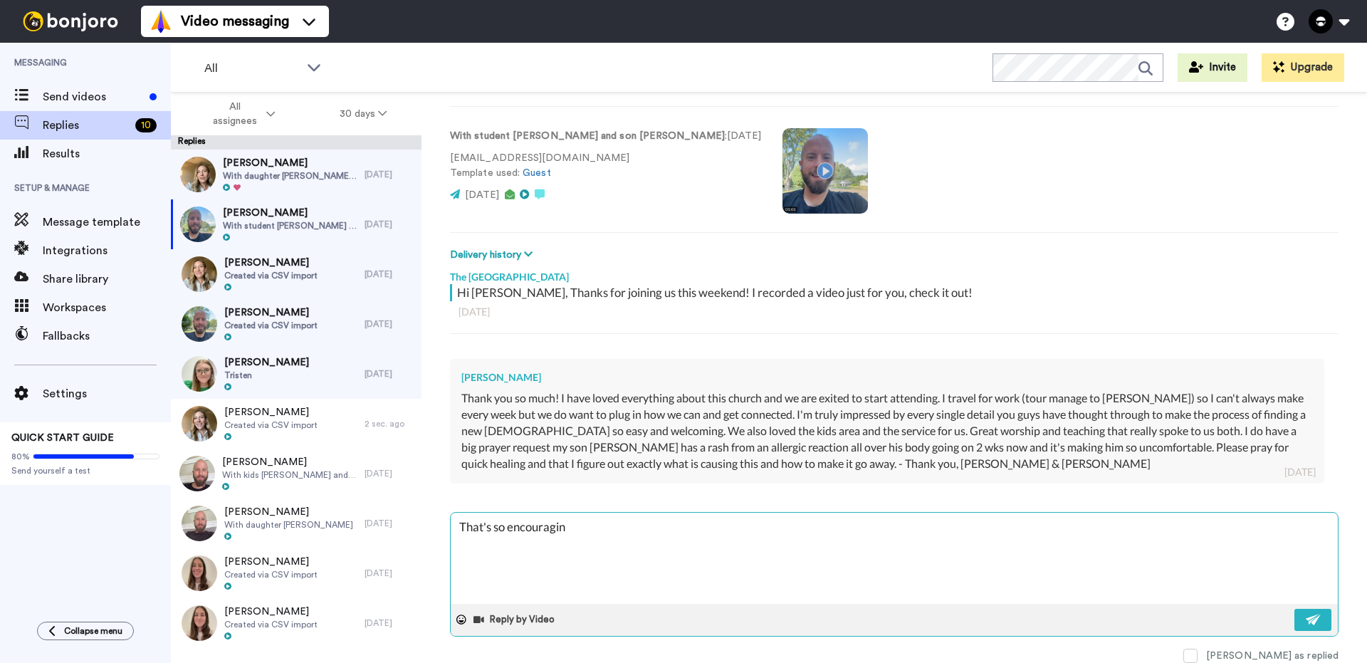
type textarea "That's so encouragi"
type textarea "x"
type textarea "That's so encourag"
type textarea "x"
type textarea "That's so encoura"
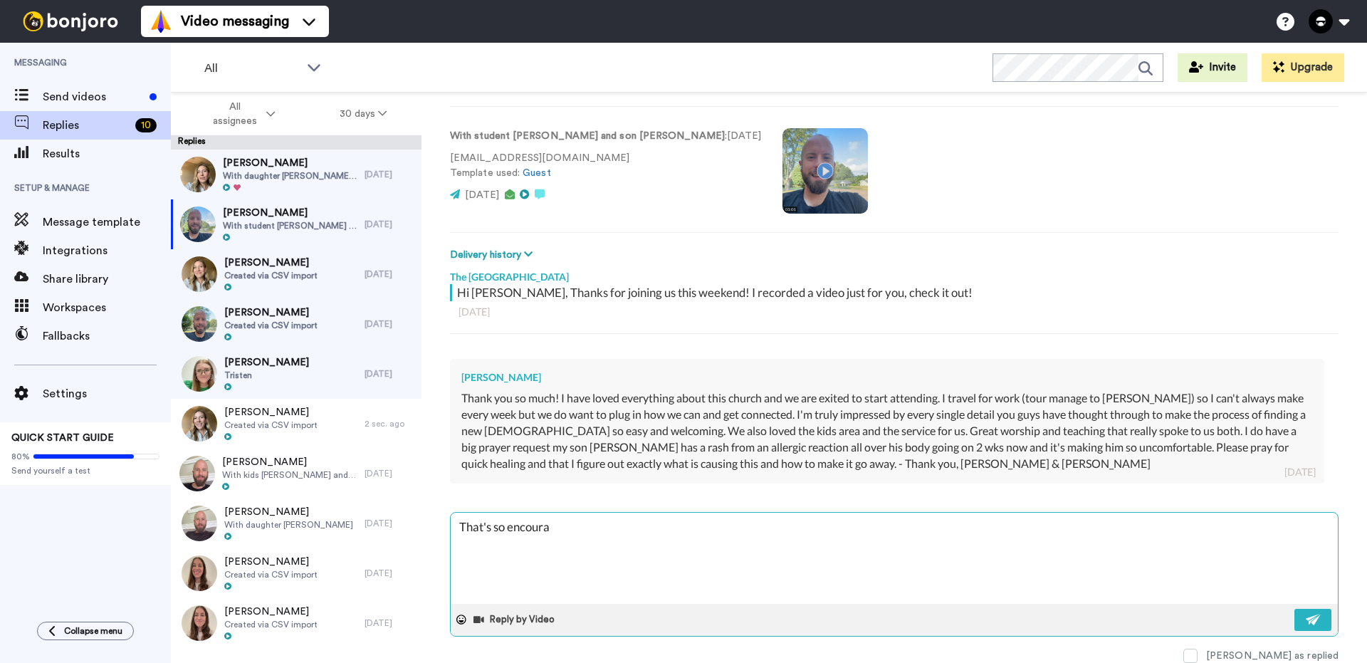
type textarea "x"
type textarea "That's so encour"
type textarea "x"
type textarea "That's so encou"
type textarea "x"
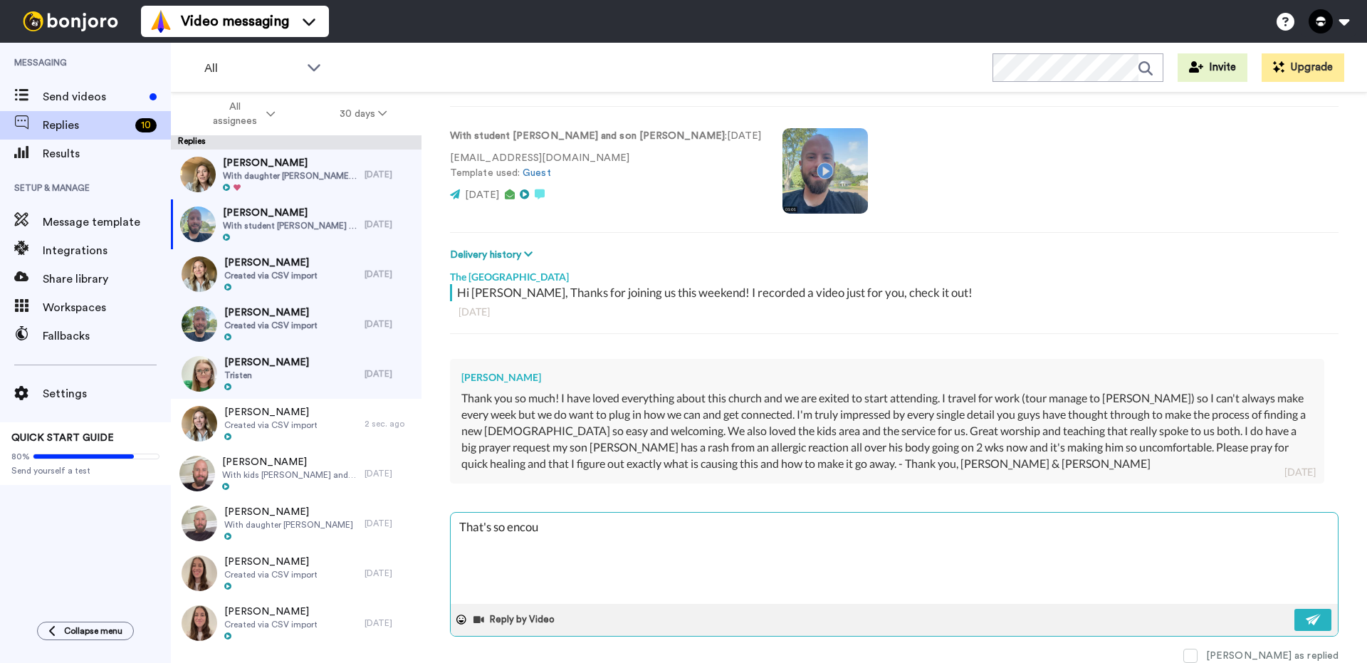
type textarea "That's so enco"
type textarea "x"
type textarea "That's so enc"
type textarea "x"
type textarea "That's so en"
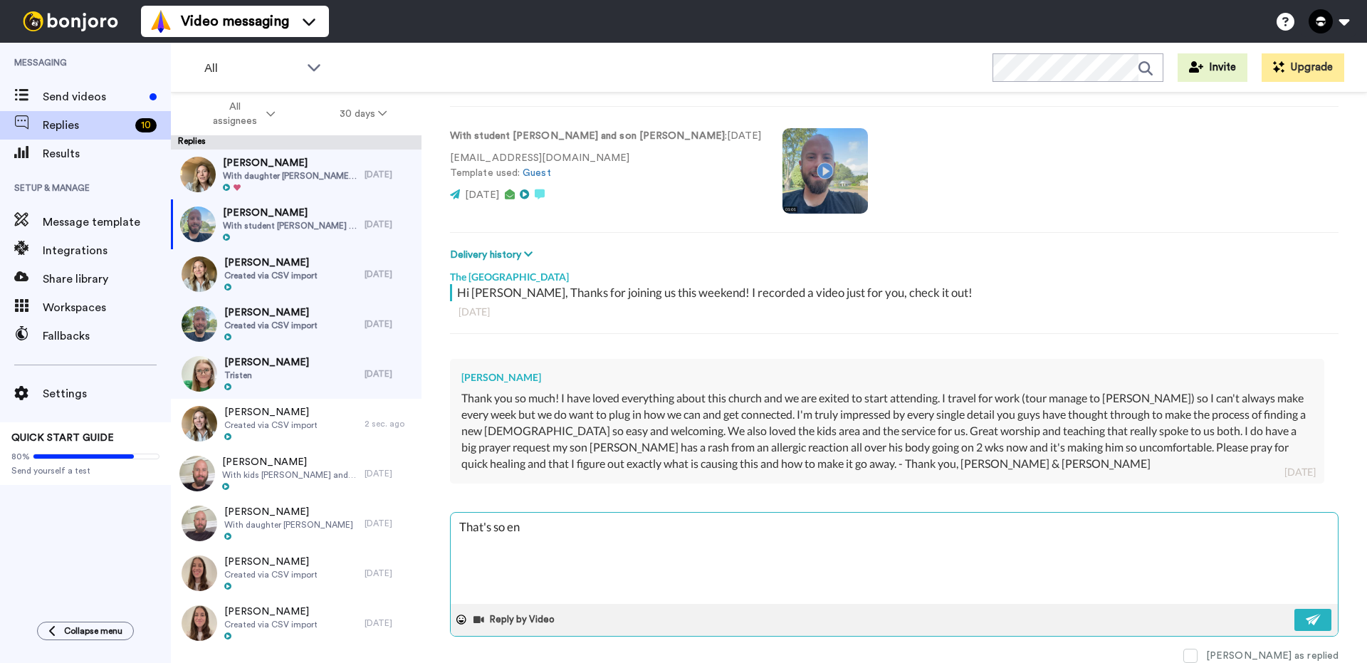
type textarea "x"
type textarea "That's so e"
type textarea "x"
type textarea "That's so"
type textarea "x"
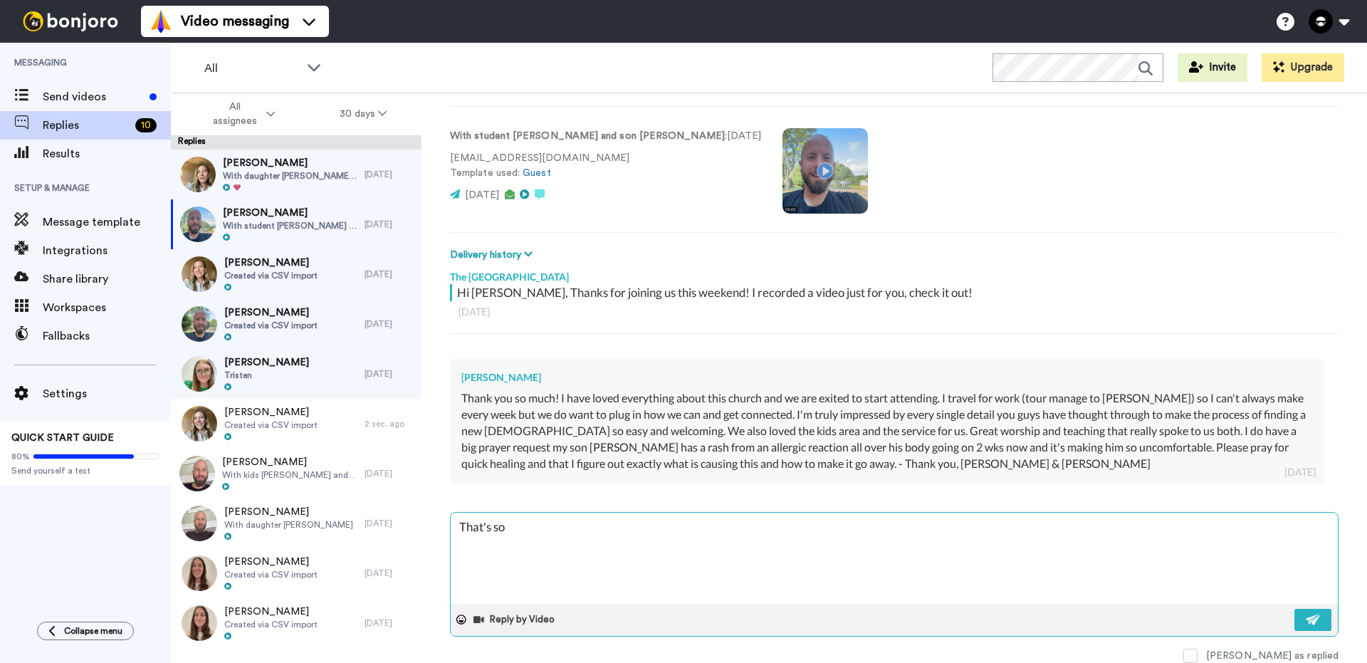
type textarea "That's so"
type textarea "x"
type textarea "That's s"
type textarea "x"
type textarea "That's"
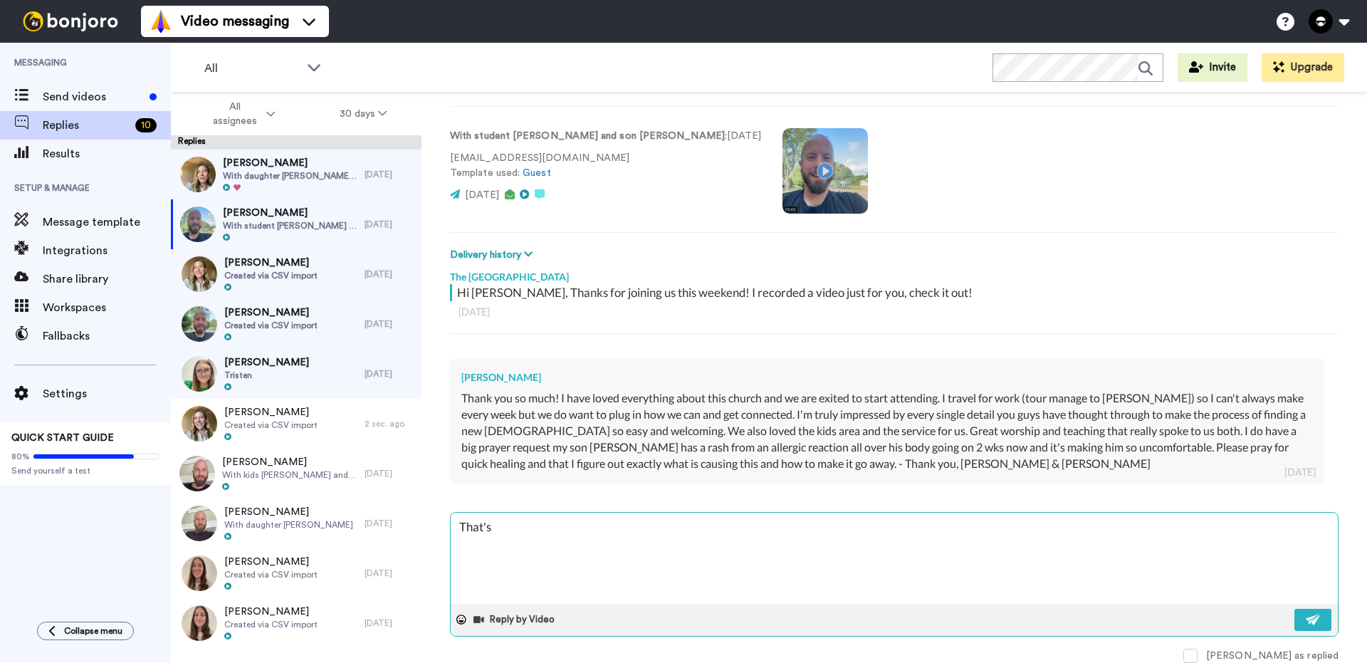
type textarea "x"
type textarea "That's"
type textarea "x"
type textarea "That'"
type textarea "x"
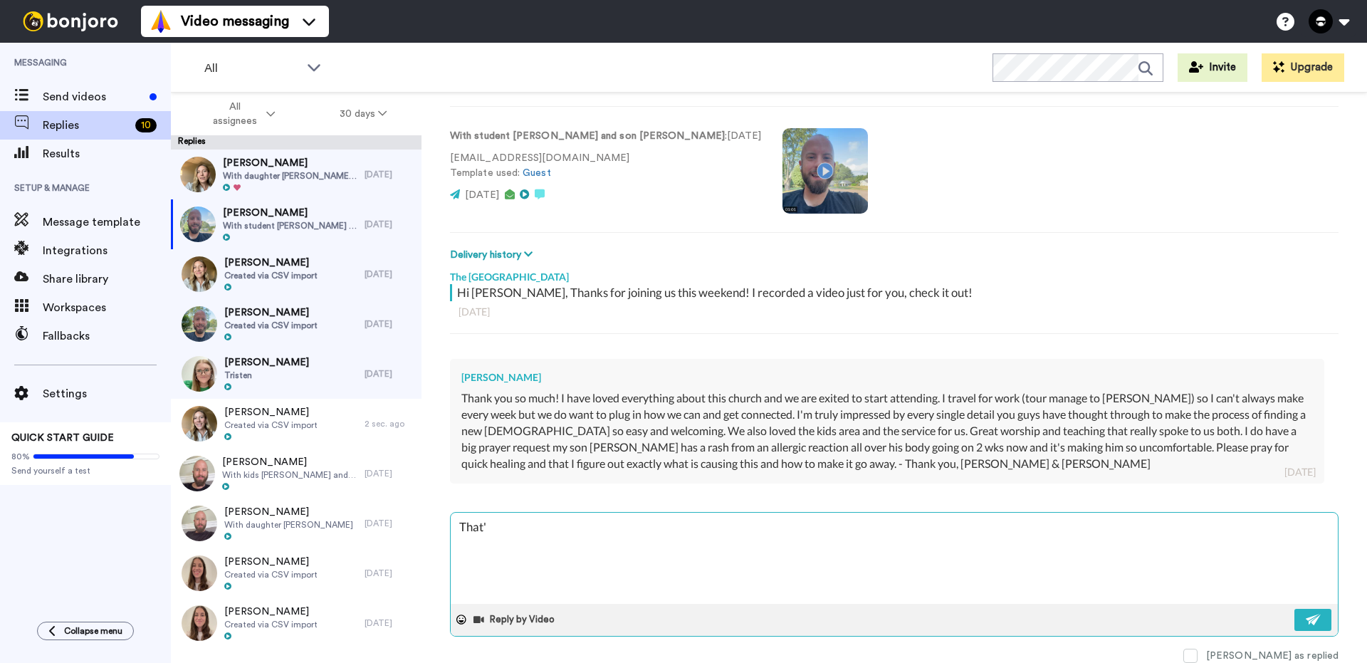
type textarea "That"
type textarea "x"
type textarea "Tha"
type textarea "x"
type textarea "Than"
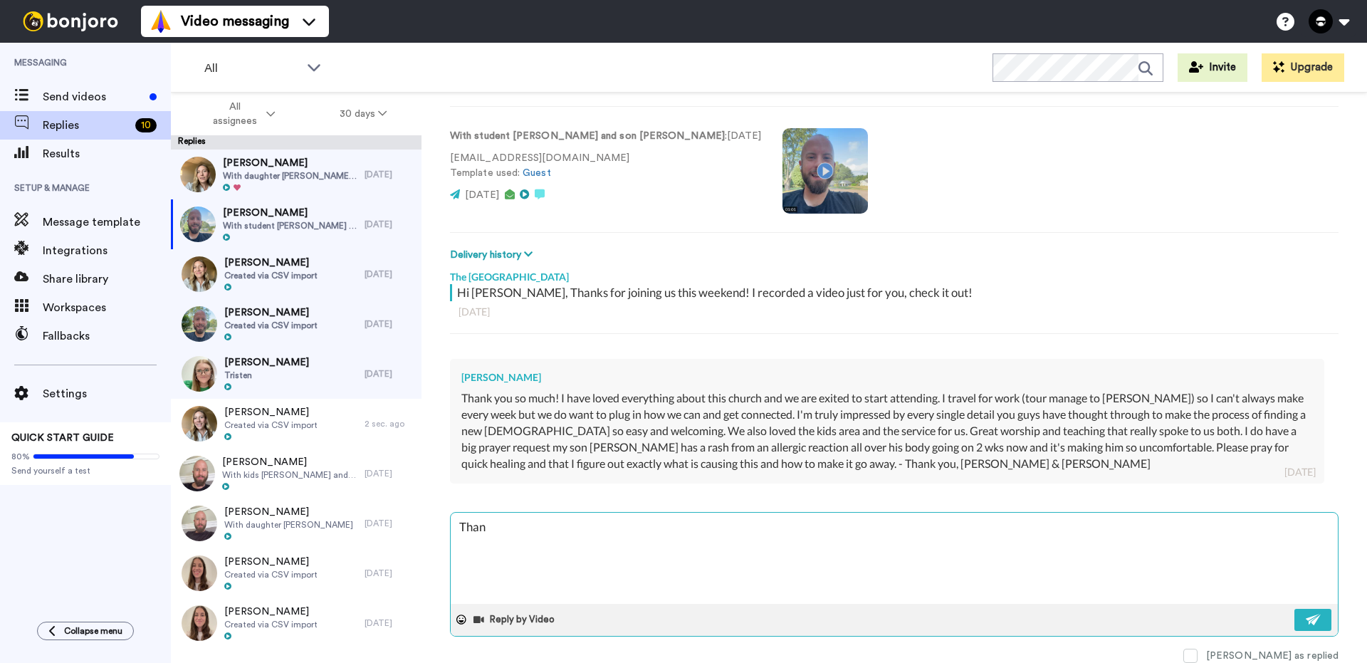
type textarea "x"
type textarea "Thank"
type textarea "x"
type textarea "Thanks"
click at [993, 527] on textarea "Thanks for the encouraging words! Open House would be the best way to plug in w…" at bounding box center [894, 557] width 887 height 91
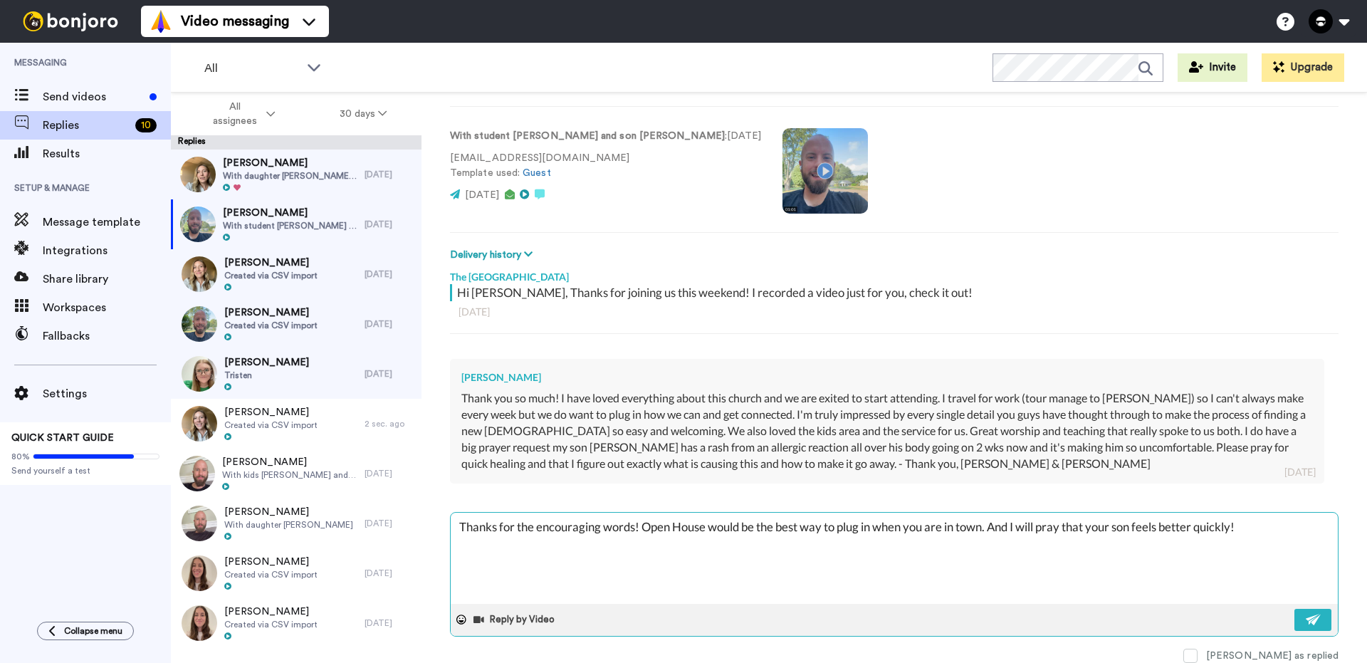
click at [1238, 532] on textarea "Thanks for the encouraging words! Open House would be the best way to plug in w…" at bounding box center [894, 557] width 887 height 91
click at [1292, 555] on textarea "Thanks for the encouraging words! Open House would be the best way to plug in w…" at bounding box center [894, 557] width 887 height 91
click at [1305, 617] on img at bounding box center [1313, 619] width 16 height 11
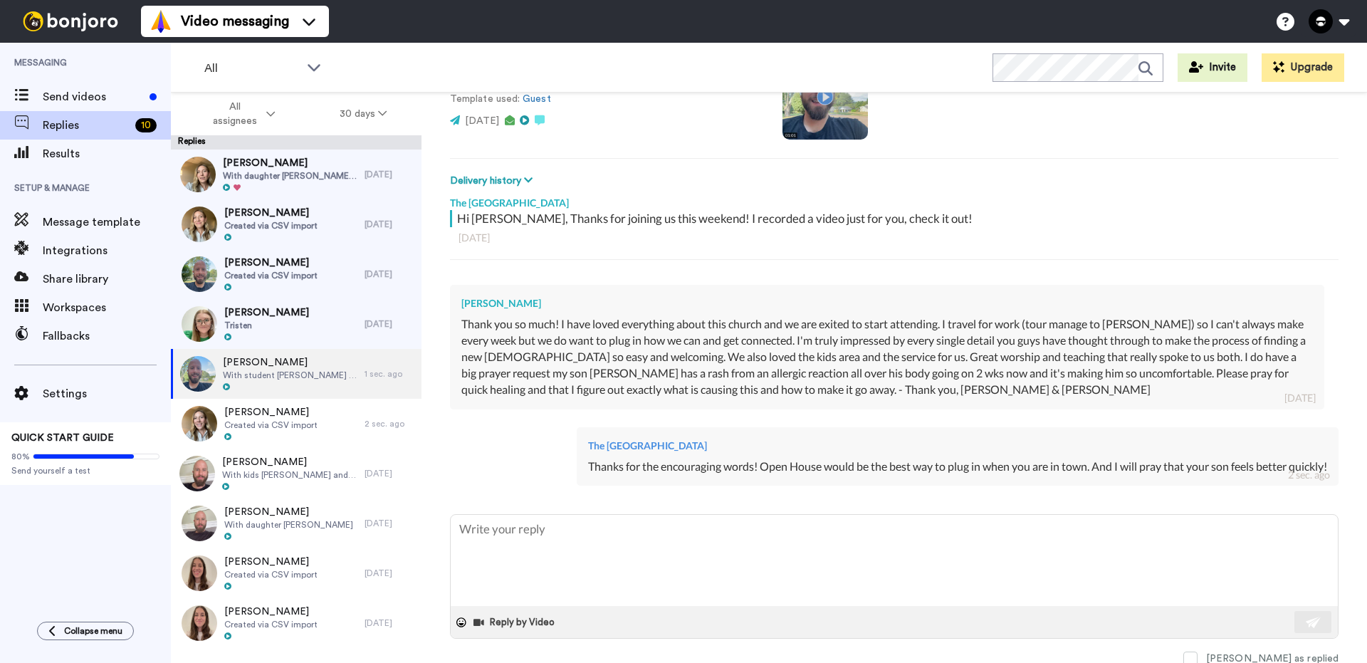
scroll to position [144, 0]
click at [932, 417] on div "The Bridge Church Thanks for the encouraging words! Open House would be the bes…" at bounding box center [894, 455] width 888 height 77
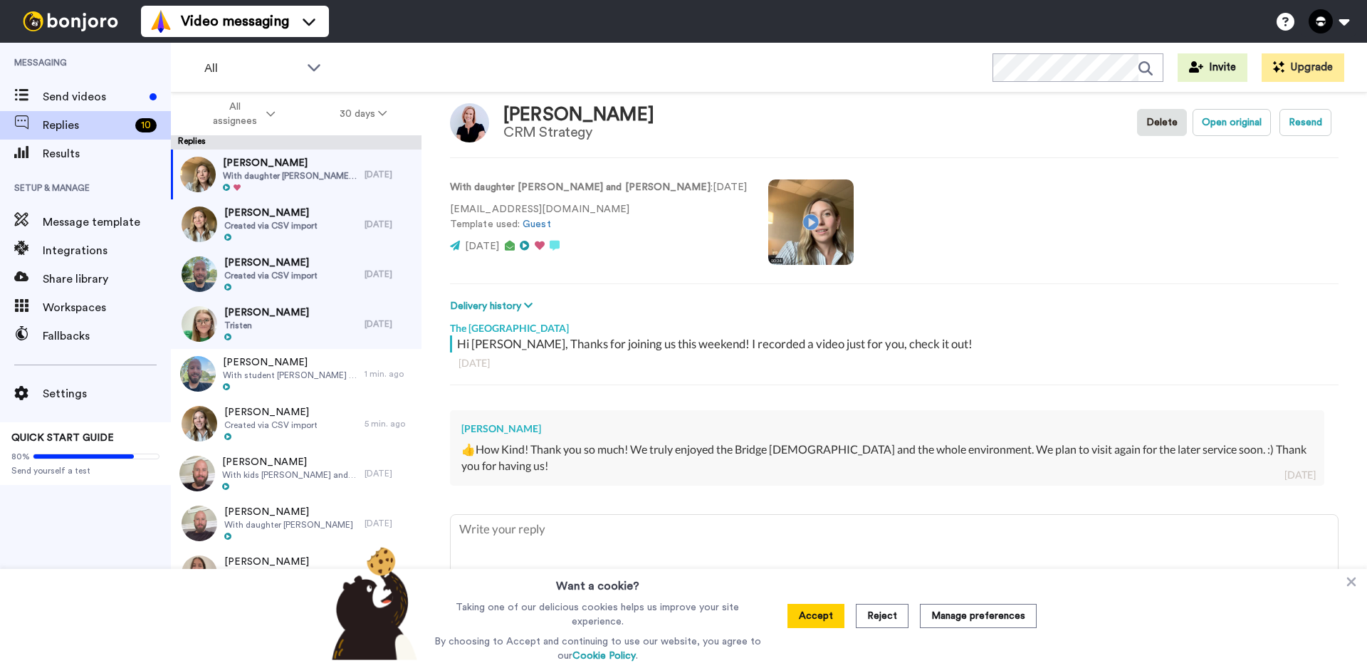
scroll to position [22, 0]
click at [631, 531] on textarea at bounding box center [894, 557] width 887 height 91
type textarea "x"
type textarea "S"
type textarea "x"
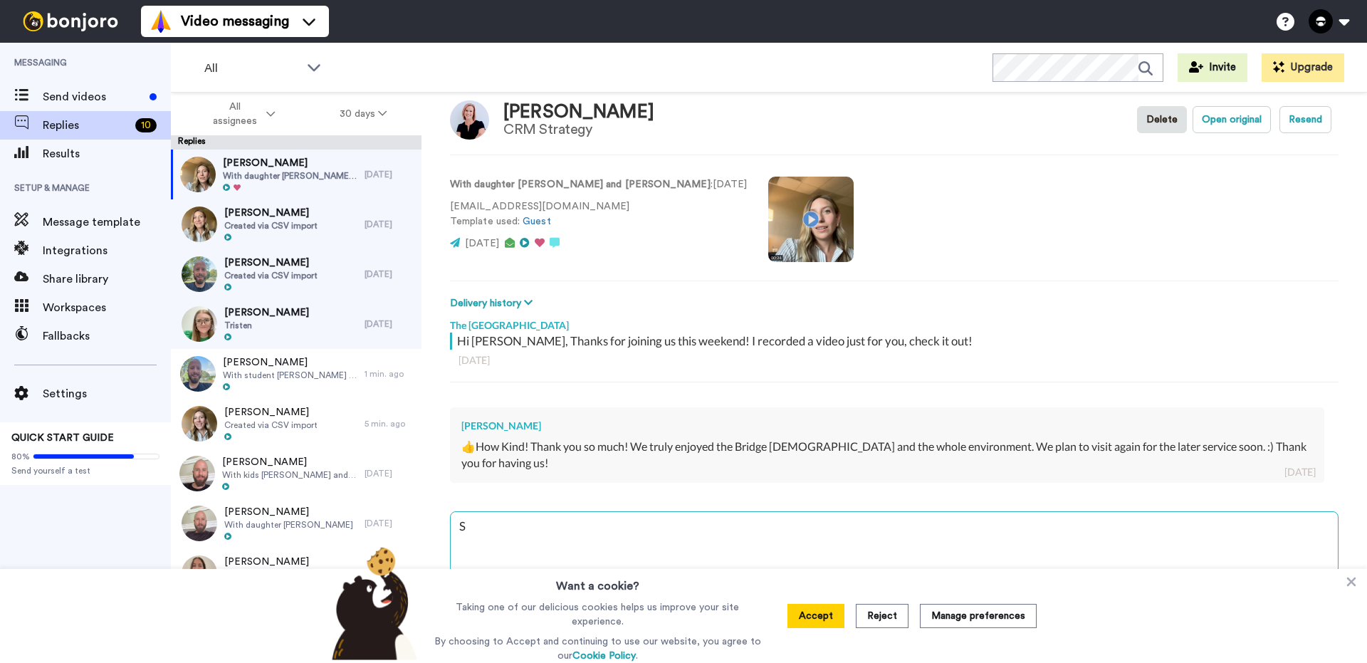
type textarea "So"
type textarea "x"
type textarea "So"
type textarea "x"
type textarea "So g"
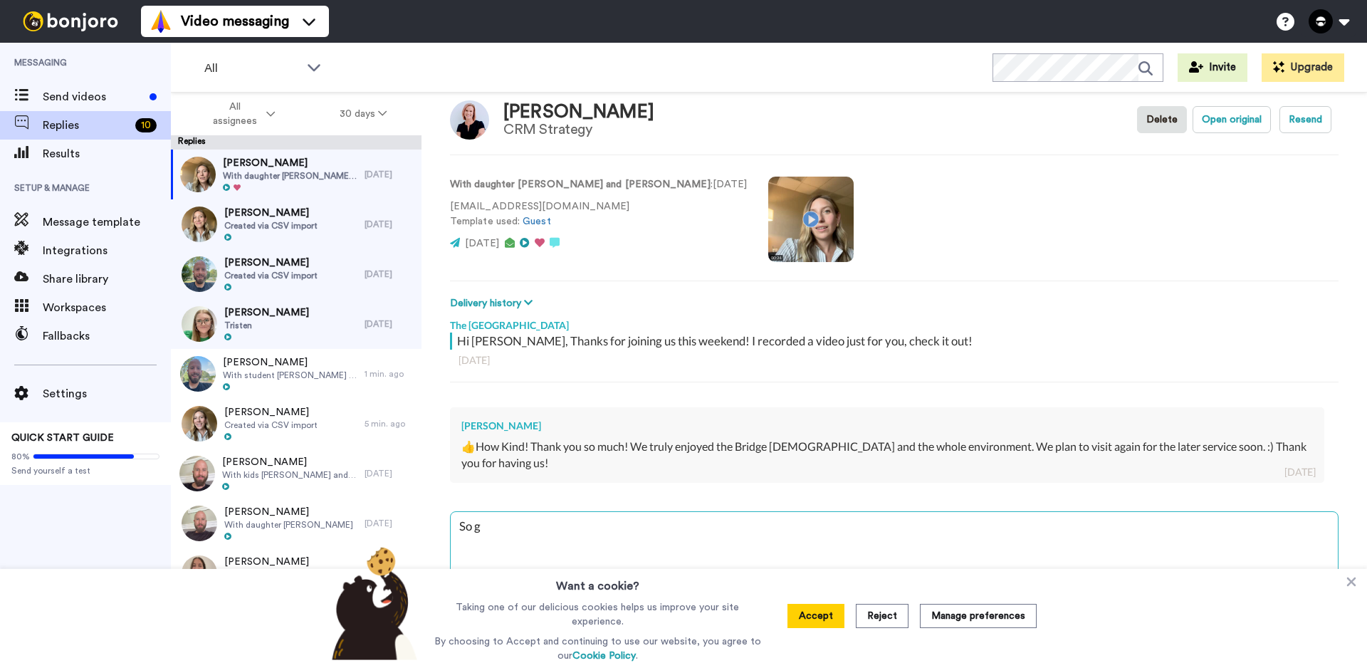
type textarea "x"
type textarea "So gl"
type textarea "x"
type textarea "So gla"
type textarea "x"
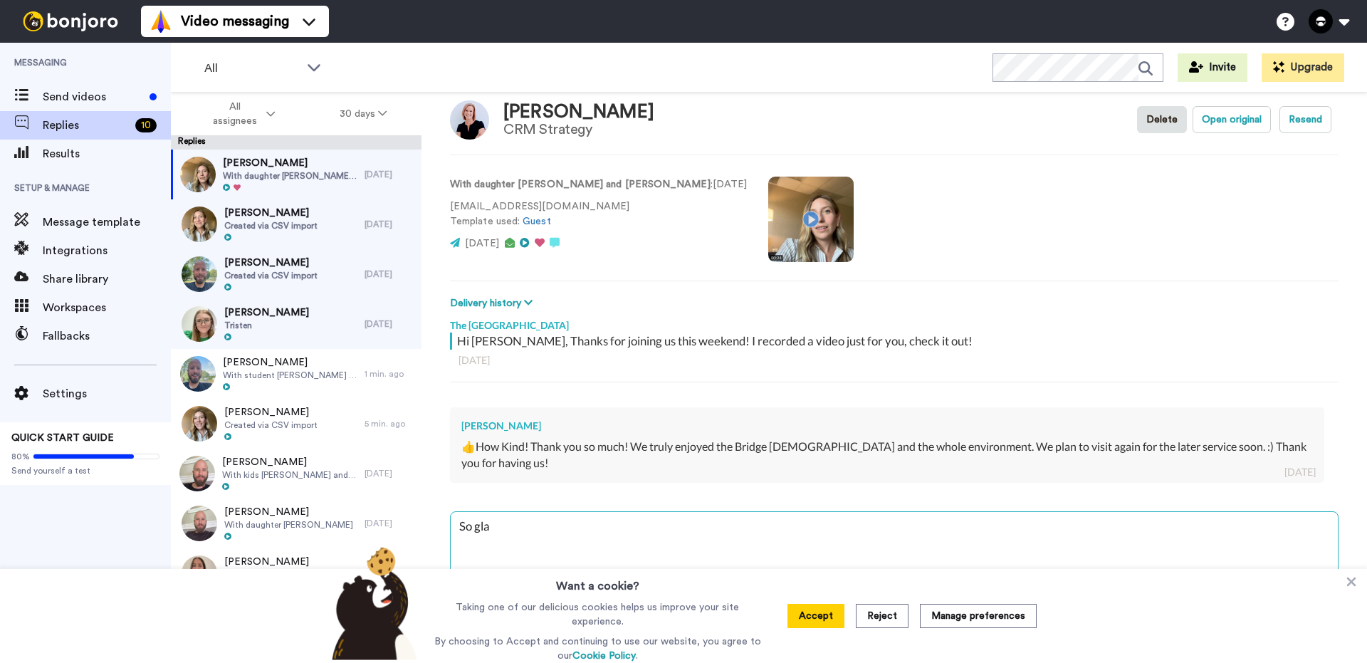
type textarea "So glad"
type textarea "x"
type textarea "So glad"
type textarea "x"
type textarea "So glad yo"
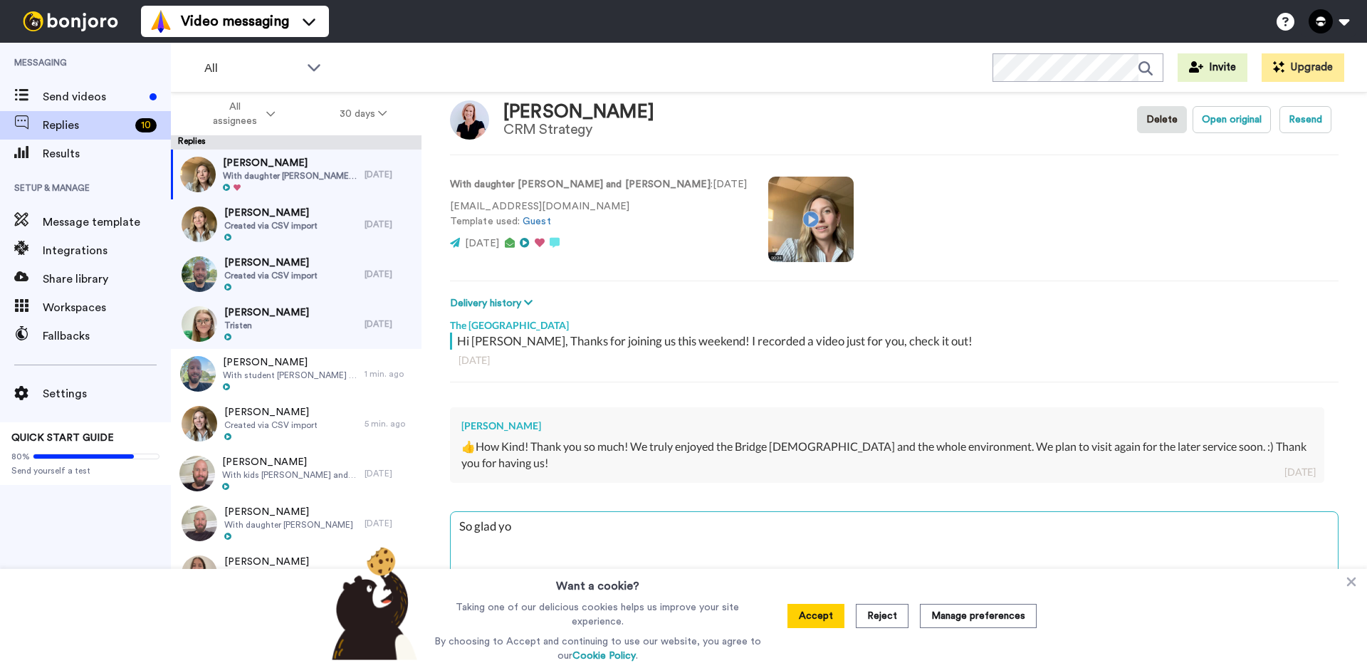
type textarea "x"
type textarea "So glad you"
type textarea "x"
type textarea "So glad you"
type textarea "x"
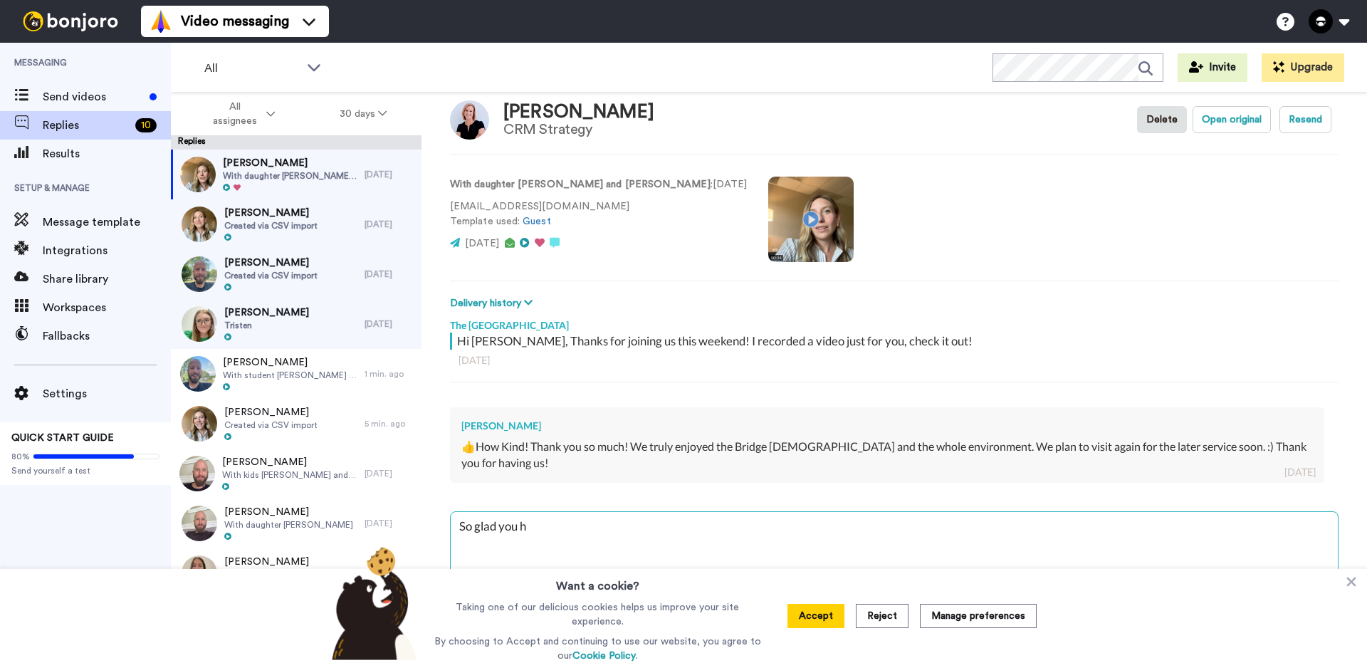
type textarea "So glad you ha"
type textarea "x"
type textarea "So glad you had"
type textarea "x"
type textarea "So glad you had"
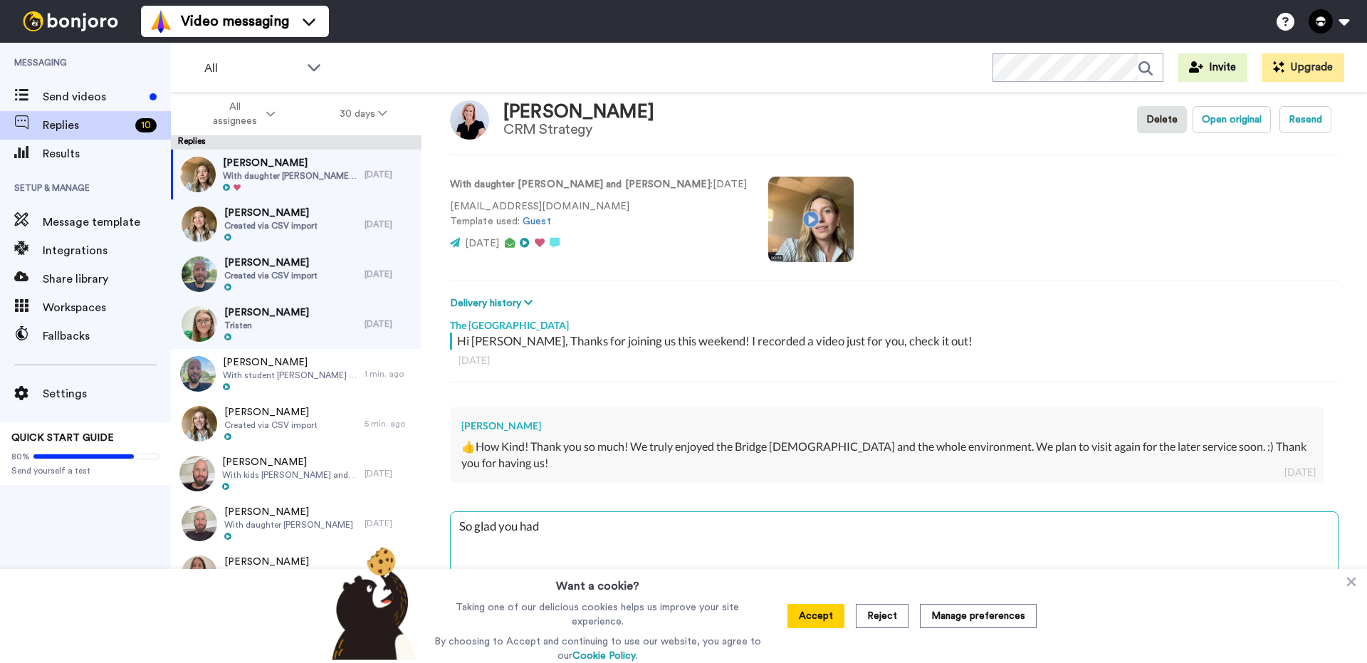
type textarea "x"
type textarea "So glad you had a"
type textarea "x"
type textarea "So glad you had a"
type textarea "x"
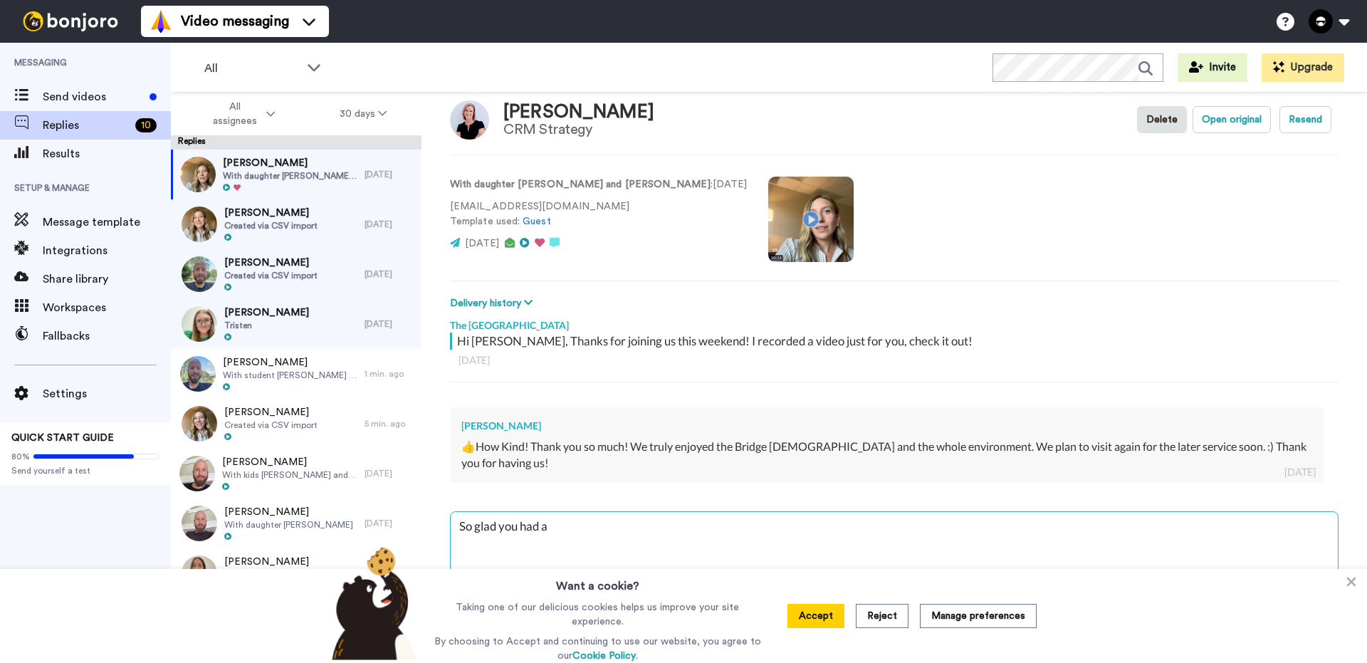
type textarea "So glad you had a g"
type textarea "x"
type textarea "So glad you had a gr"
type textarea "x"
type textarea "So glad you had a gre"
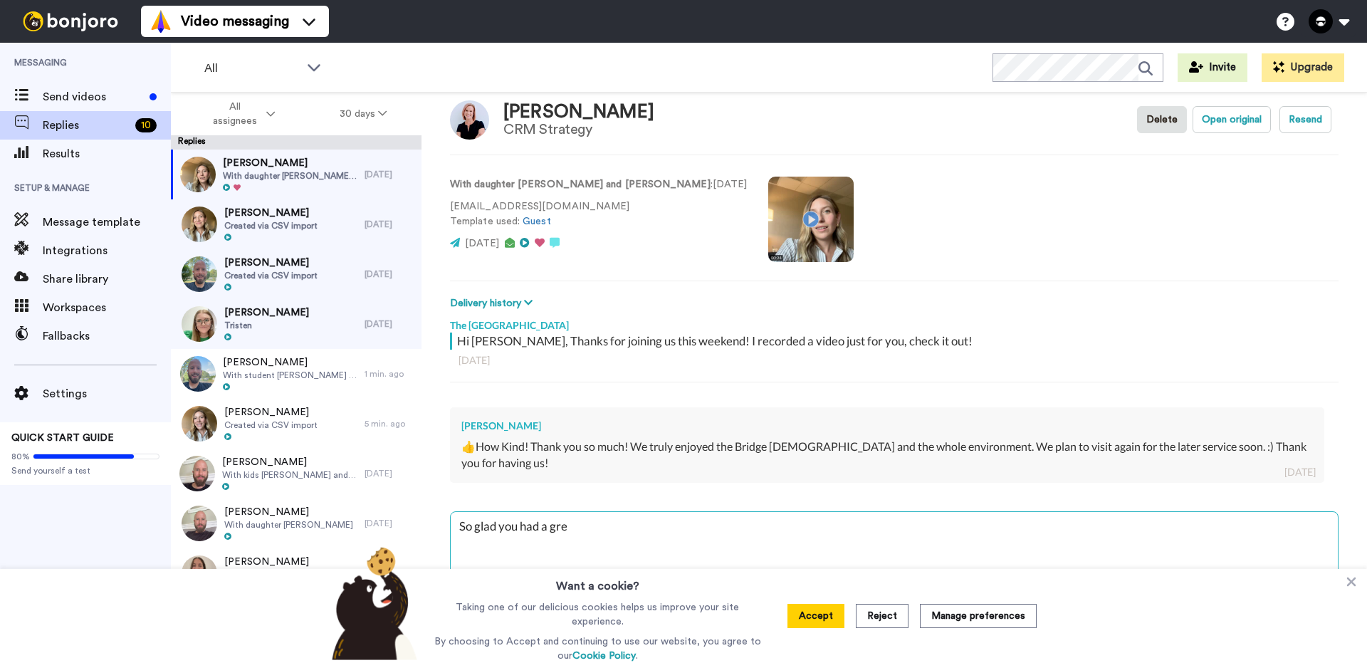
type textarea "x"
type textarea "So glad you had a gr"
type textarea "x"
type textarea "So glad you had a g"
type textarea "x"
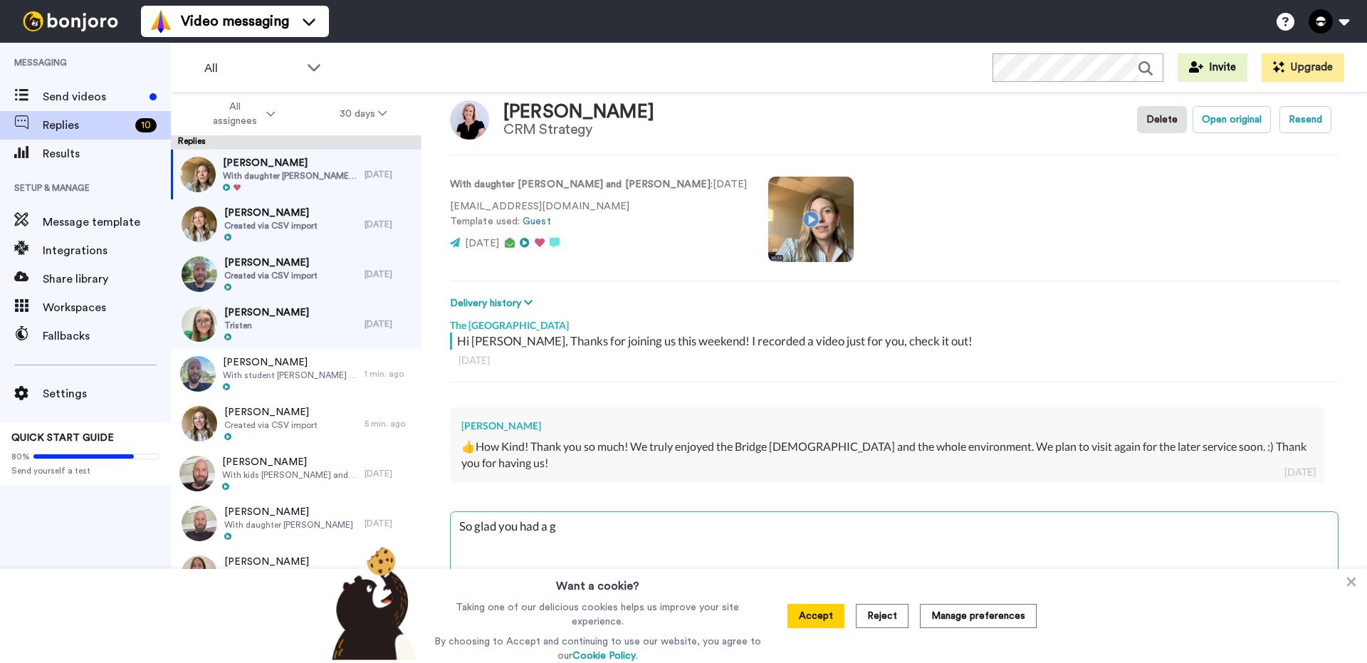
type textarea "So glad you had a gr"
type textarea "x"
type textarea "So glad you had a gre"
type textarea "x"
type textarea "So glad you had a grea"
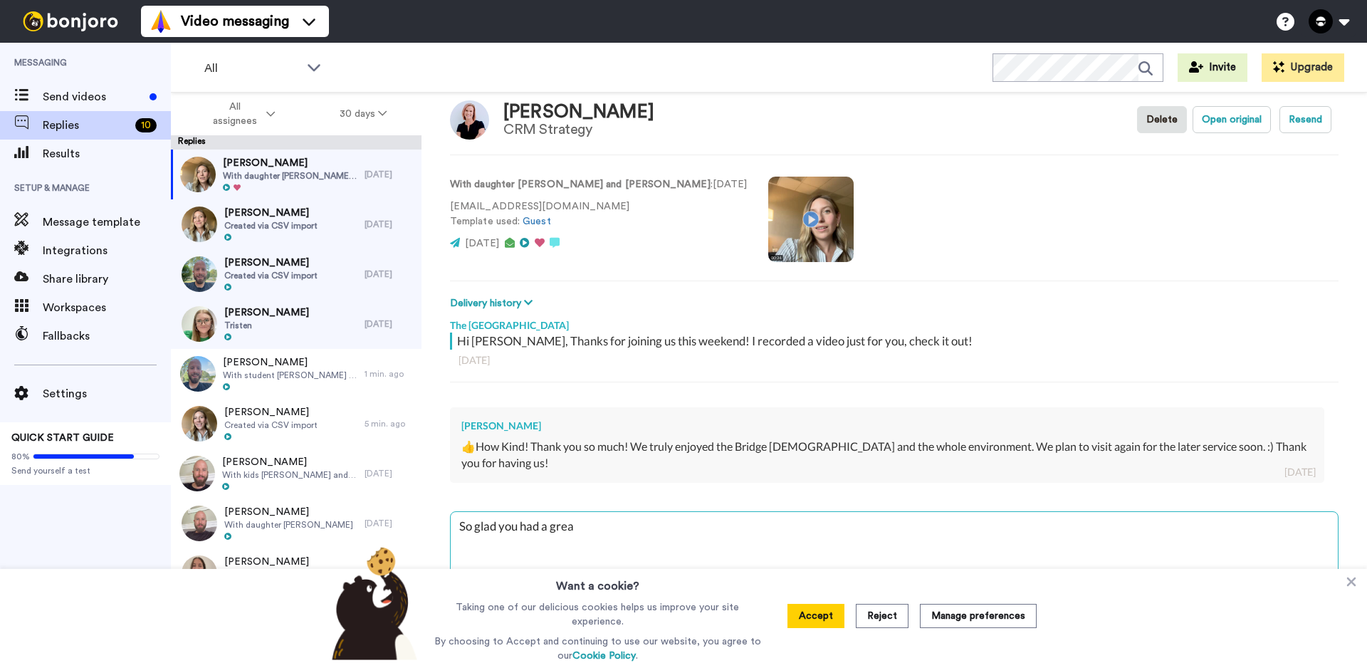
type textarea "x"
type textarea "So glad you had a gread"
type textarea "x"
type textarea "So glad you had a gread"
type textarea "x"
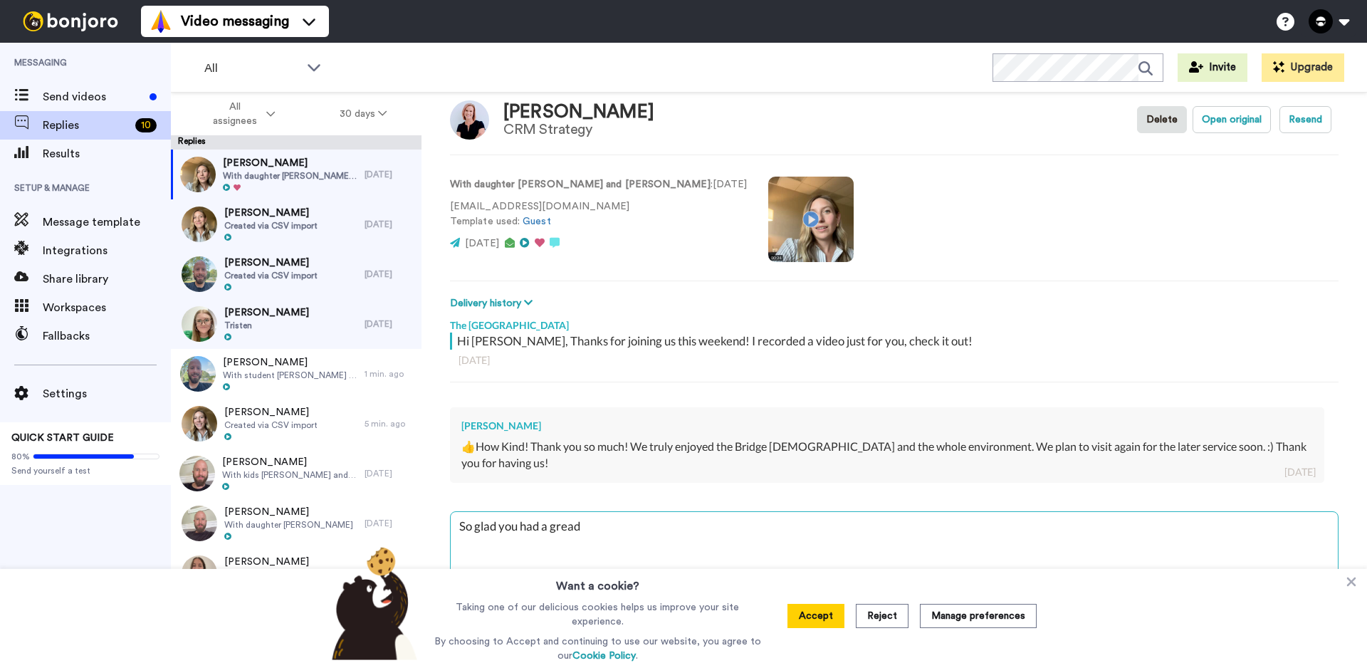
type textarea "So glad you had a gread e"
type textarea "x"
type textarea "So glad you had a gread ex"
type textarea "x"
type textarea "So glad you had a gread e"
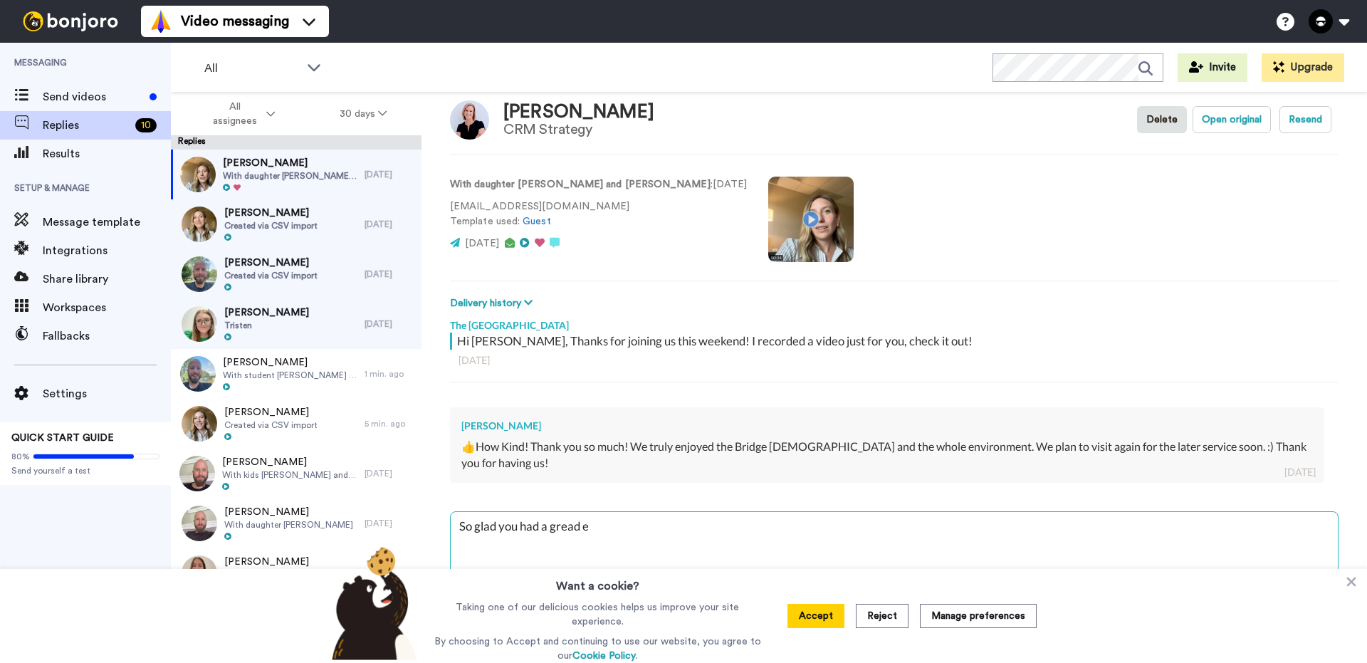
type textarea "x"
type textarea "So glad you had a gread"
type textarea "x"
type textarea "So glad you had a gread"
type textarea "x"
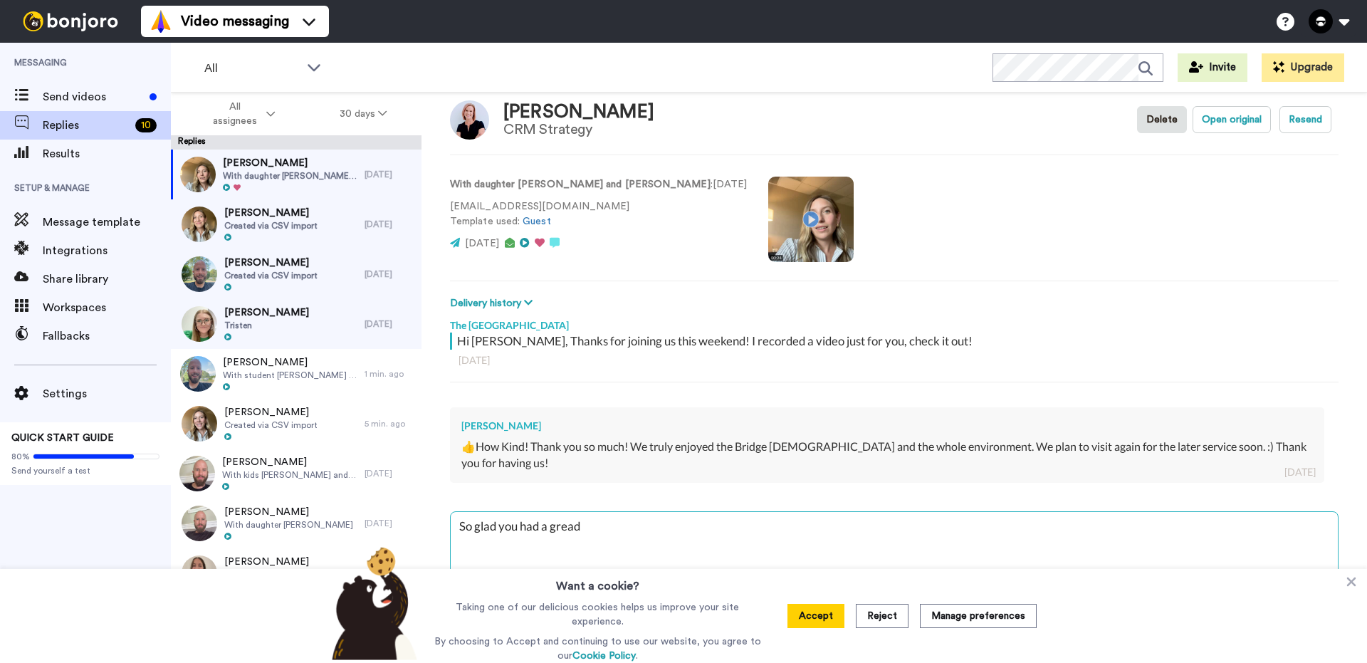
type textarea "So glad you had a grea"
type textarea "x"
type textarea "So glad you had a great"
type textarea "x"
type textarea "So glad you had a great"
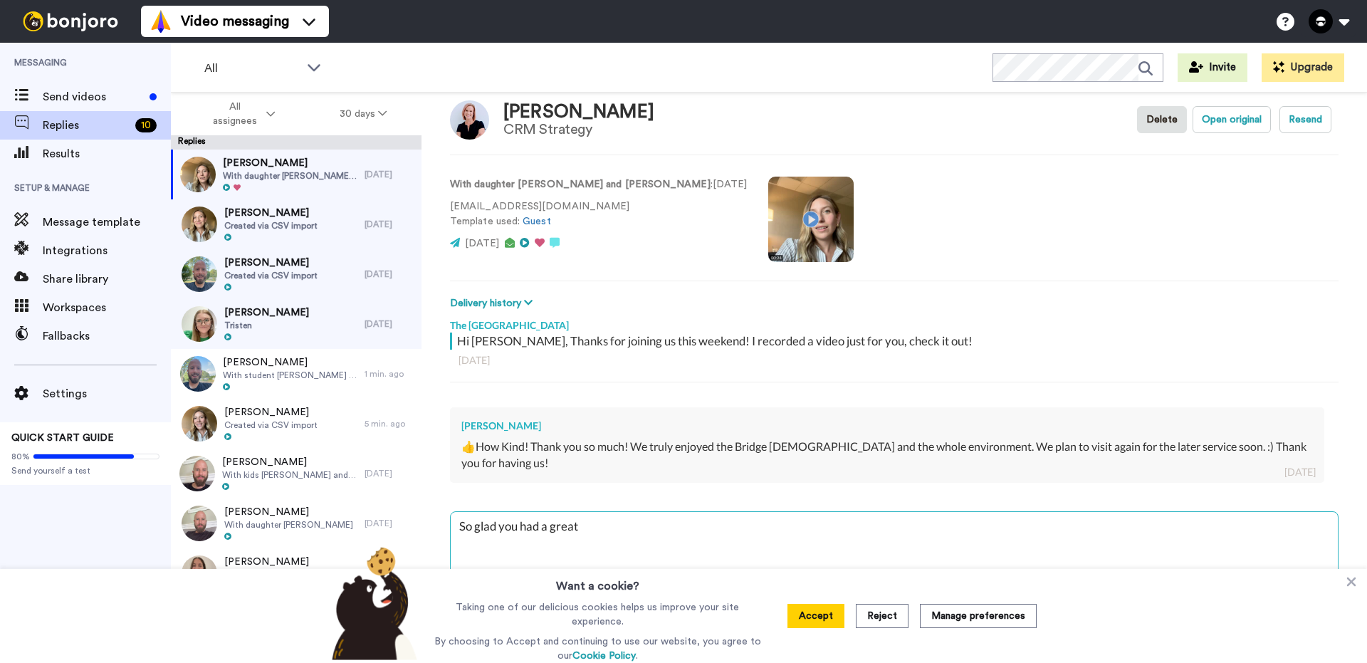
type textarea "x"
type textarea "So glad you had a great e"
type textarea "x"
type textarea "So glad you had a great ex"
type textarea "x"
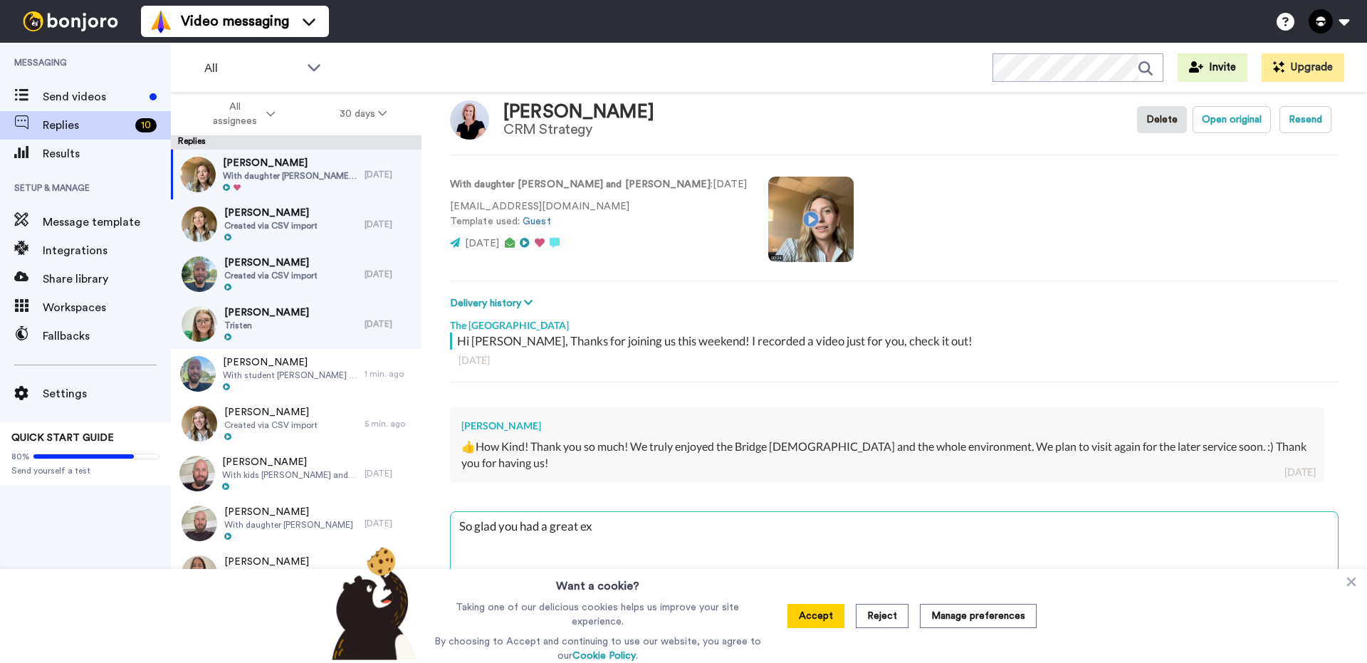
type textarea "So glad you had a great exp"
type textarea "x"
type textarea "So glad you had a great expe"
type textarea "x"
type textarea "So glad you had a great exper"
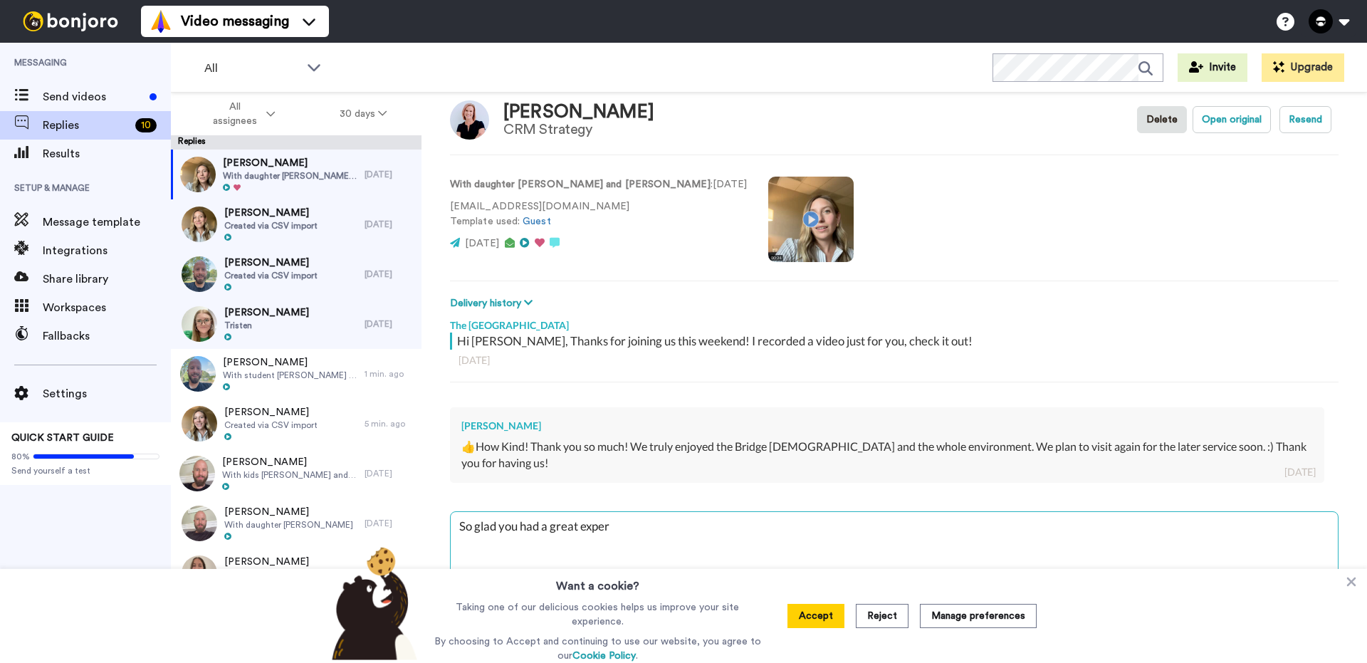
type textarea "x"
type textarea "So glad you had a great experi"
type textarea "x"
type textarea "So glad you had a great experie"
type textarea "x"
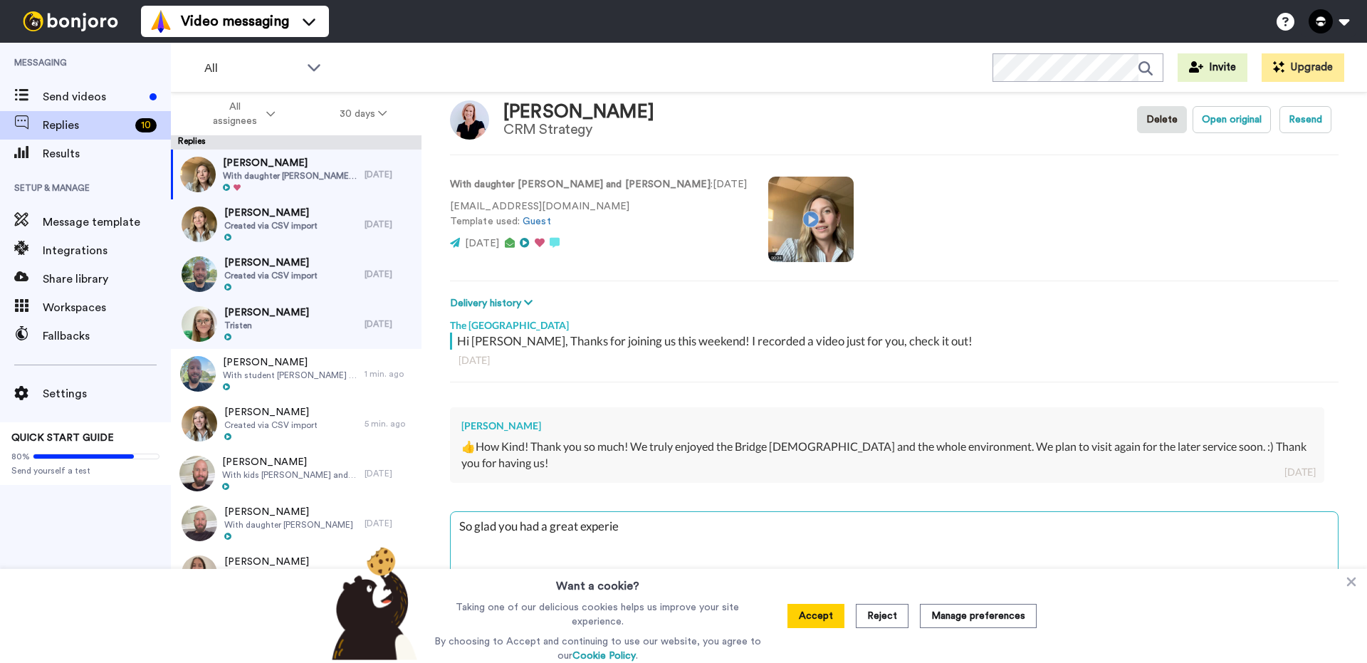
type textarea "So glad you had a great experien"
type textarea "x"
type textarea "So glad you had a great experienc"
type textarea "x"
type textarea "So glad you had a great experience"
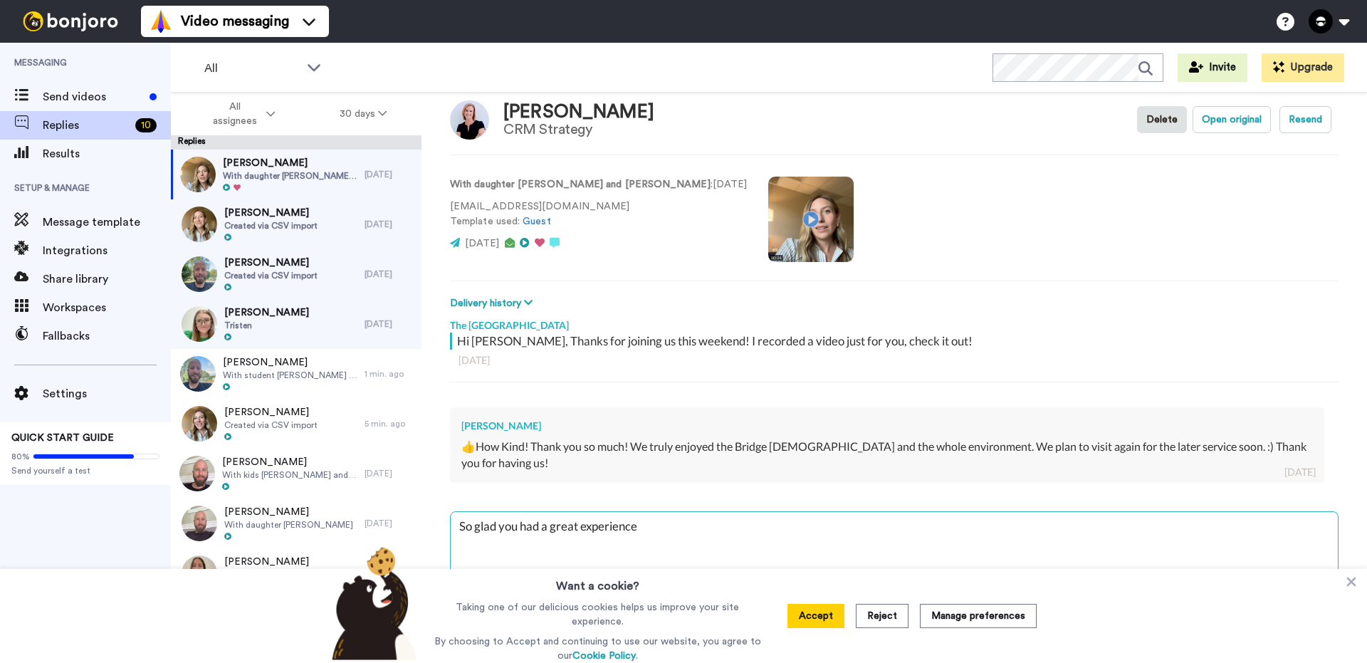
type textarea "x"
type textarea "So glad you had a great experience!"
click at [826, 623] on button "Accept" at bounding box center [815, 616] width 57 height 24
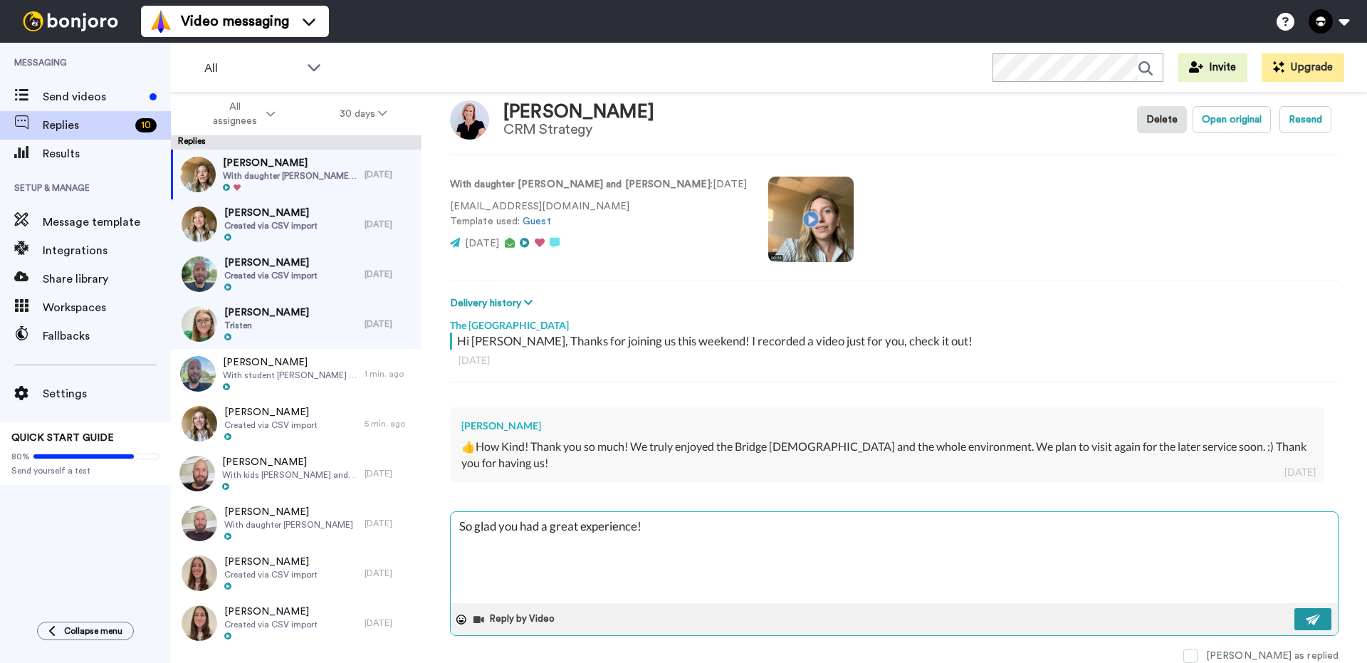
click at [1305, 616] on img at bounding box center [1313, 619] width 16 height 11
type textarea "x"
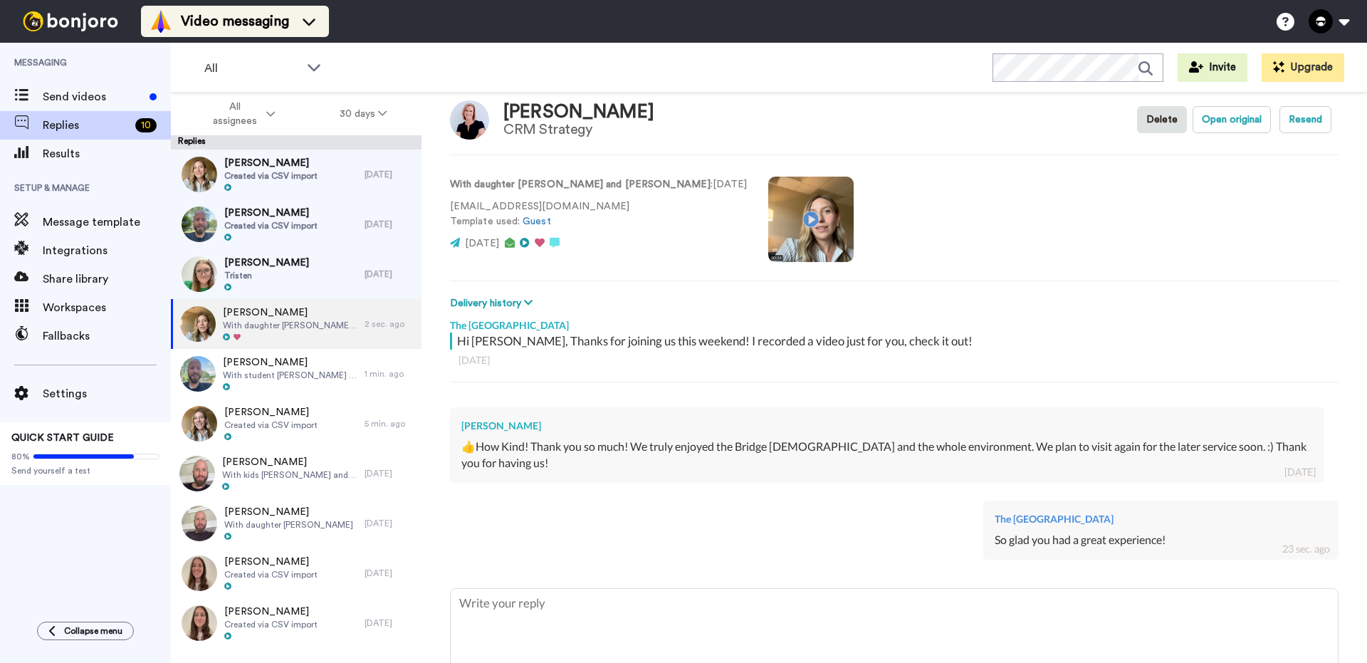
type textarea "x"
